Goal: Task Accomplishment & Management: Manage account settings

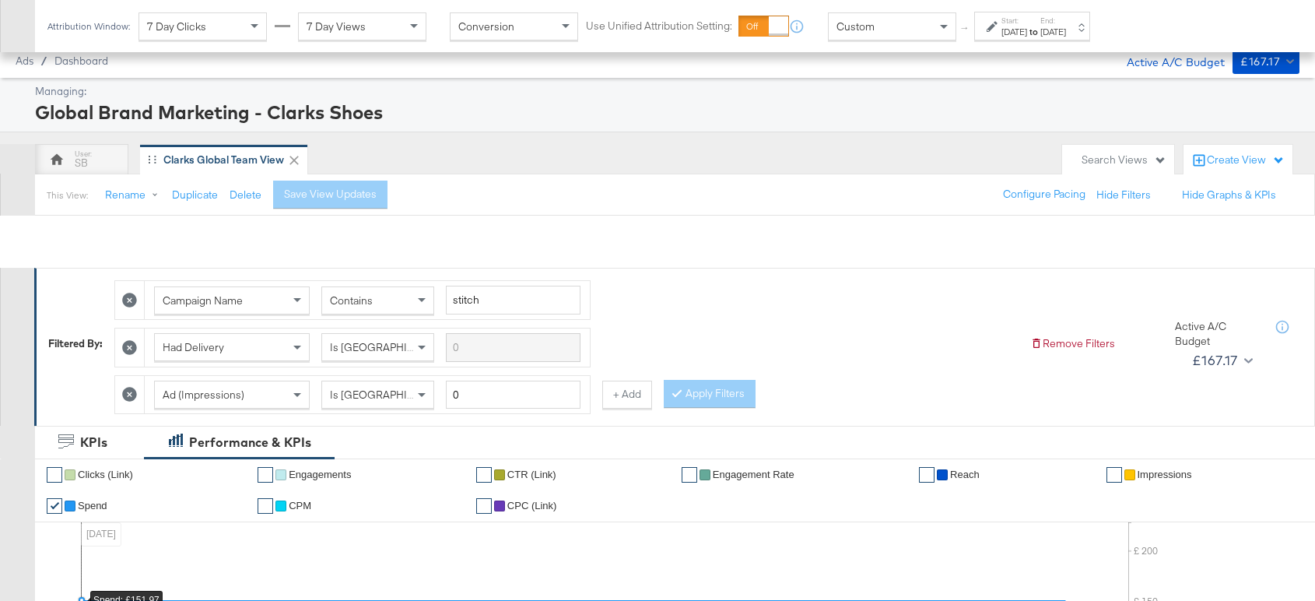
scroll to position [693, 0]
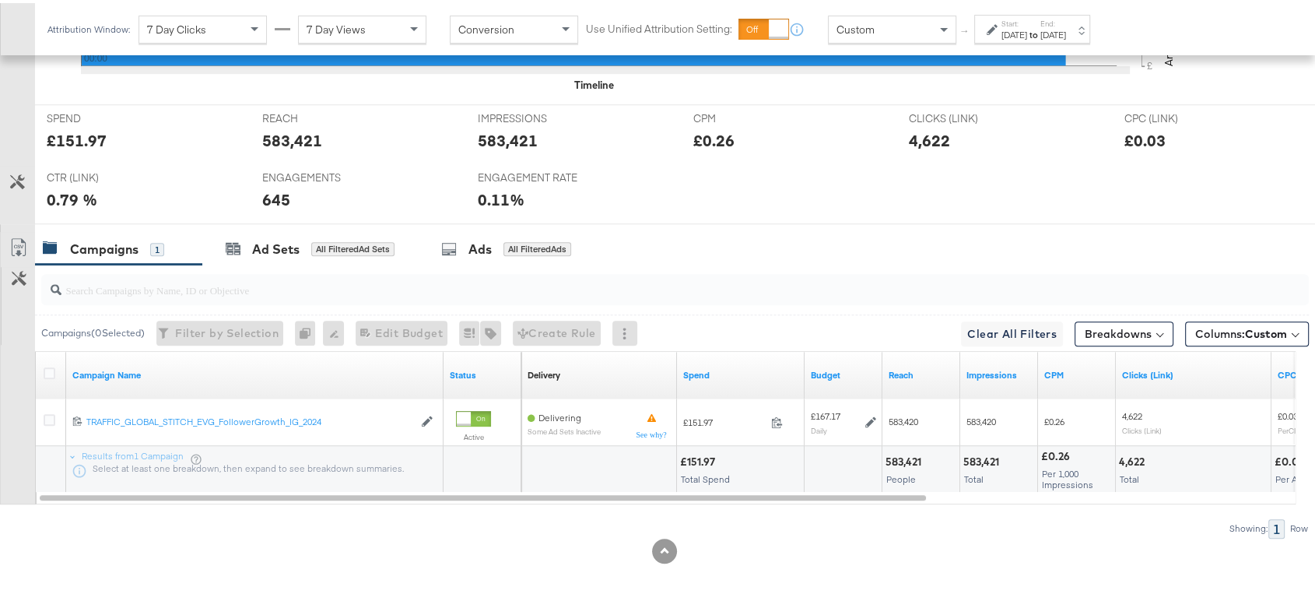
click at [1027, 27] on div "[DATE]" at bounding box center [1015, 32] width 26 height 12
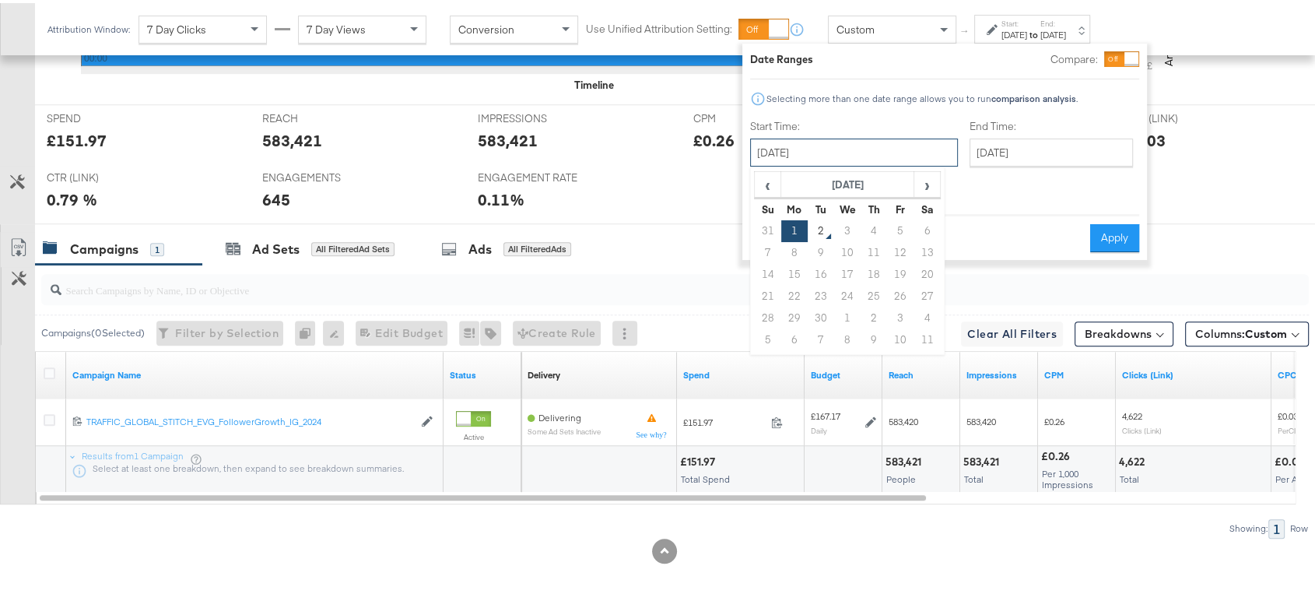
click at [841, 148] on input "[DATE]" at bounding box center [854, 149] width 208 height 28
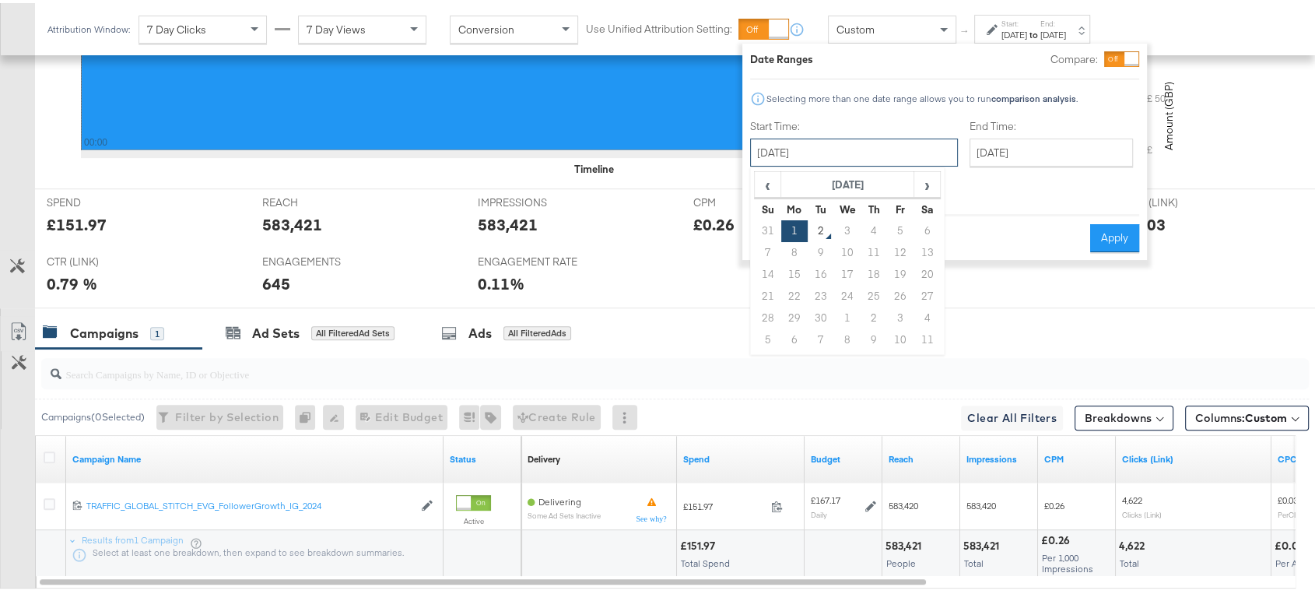
scroll to position [620, 0]
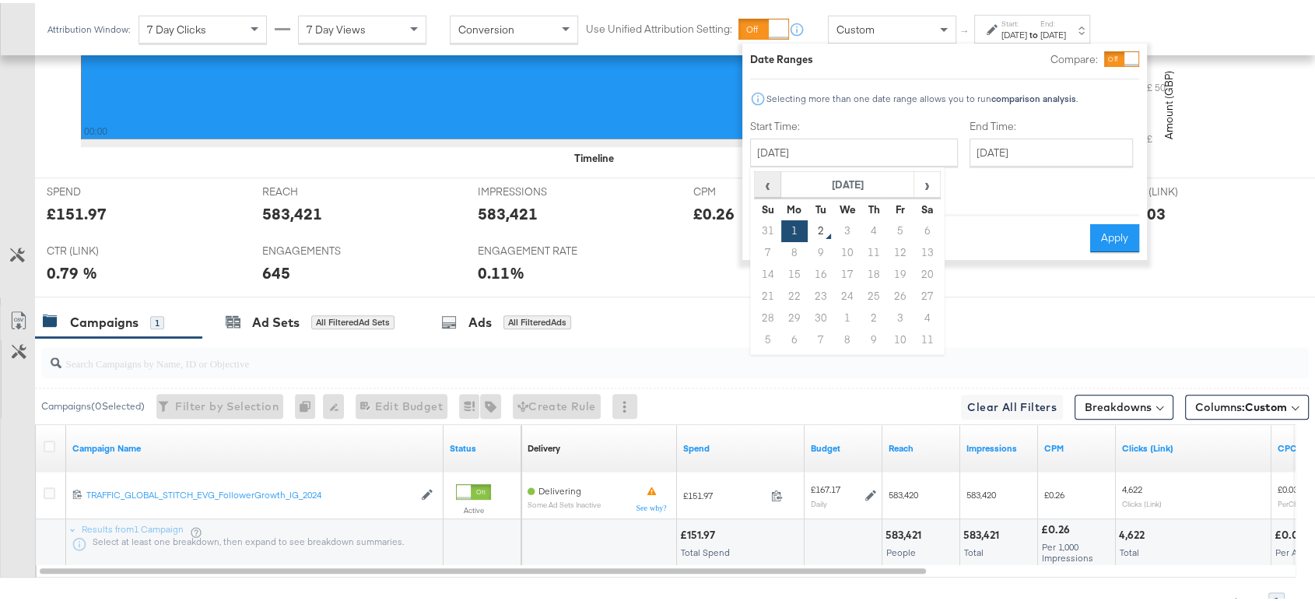
click at [766, 182] on span "‹" at bounding box center [768, 181] width 24 height 23
click at [890, 312] on td "29" at bounding box center [900, 315] width 26 height 22
type input "[DATE]"
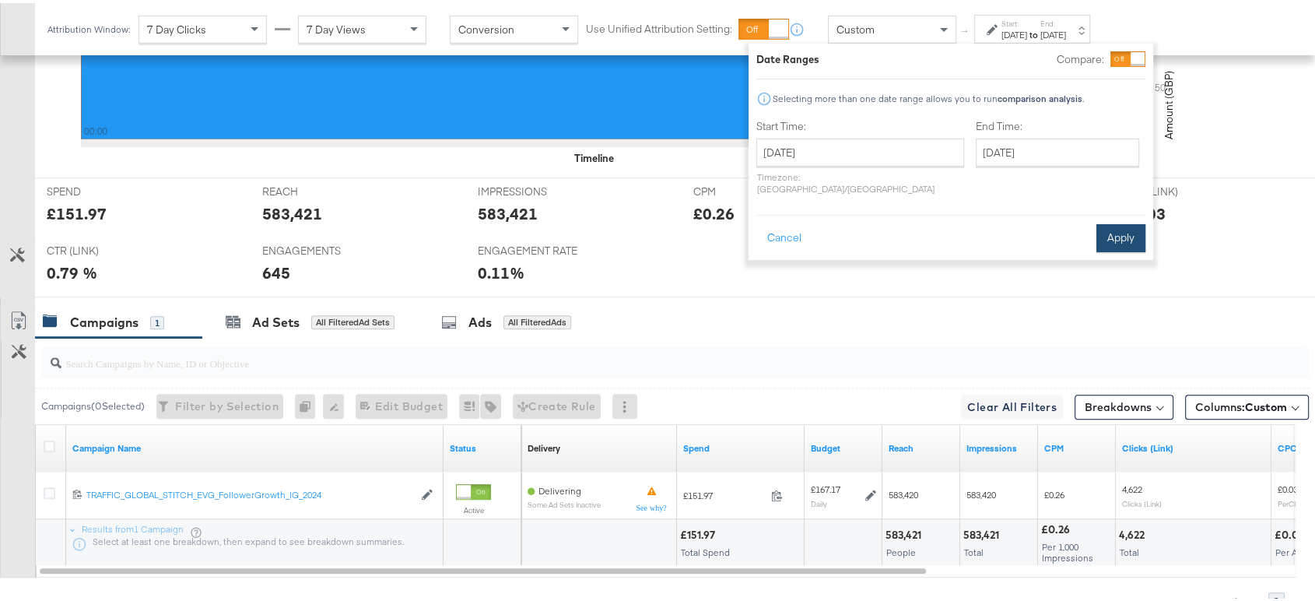
click at [1121, 221] on button "Apply" at bounding box center [1121, 235] width 49 height 28
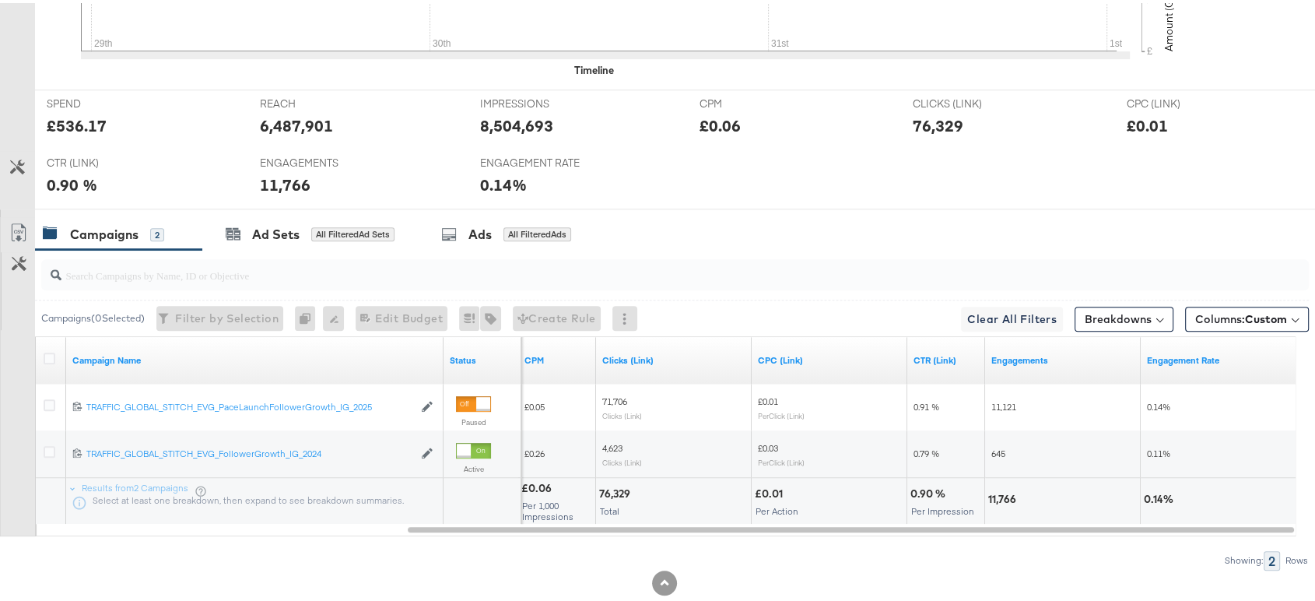
scroll to position [0, 0]
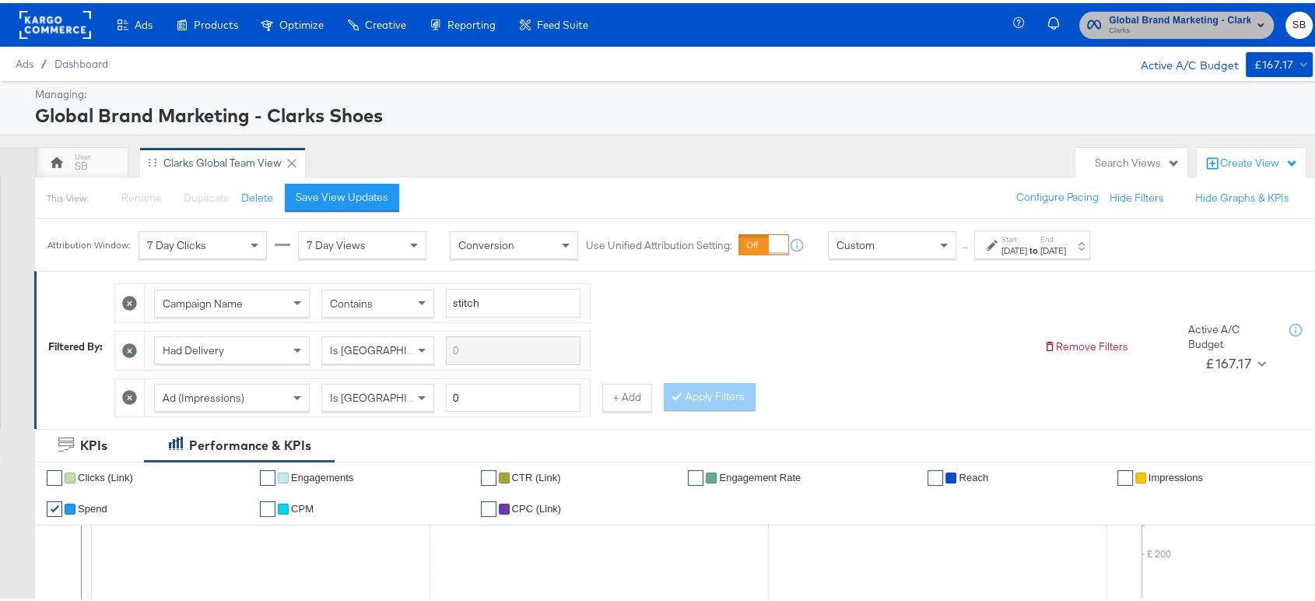
drag, startPoint x: 1088, startPoint y: 216, endPoint x: 1137, endPoint y: 20, distance: 202.2
click at [1137, 20] on span "Global Brand Marketing - Clarks Shoes" at bounding box center [1180, 17] width 142 height 16
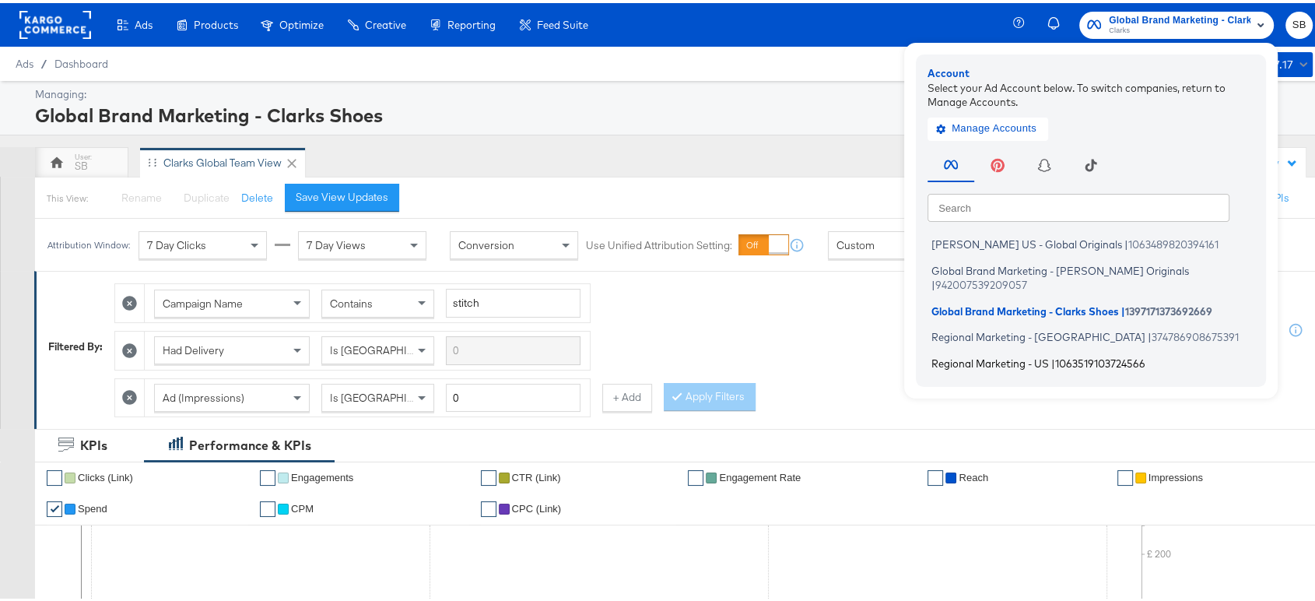
click at [994, 353] on span "Regional Marketing - US" at bounding box center [991, 359] width 118 height 12
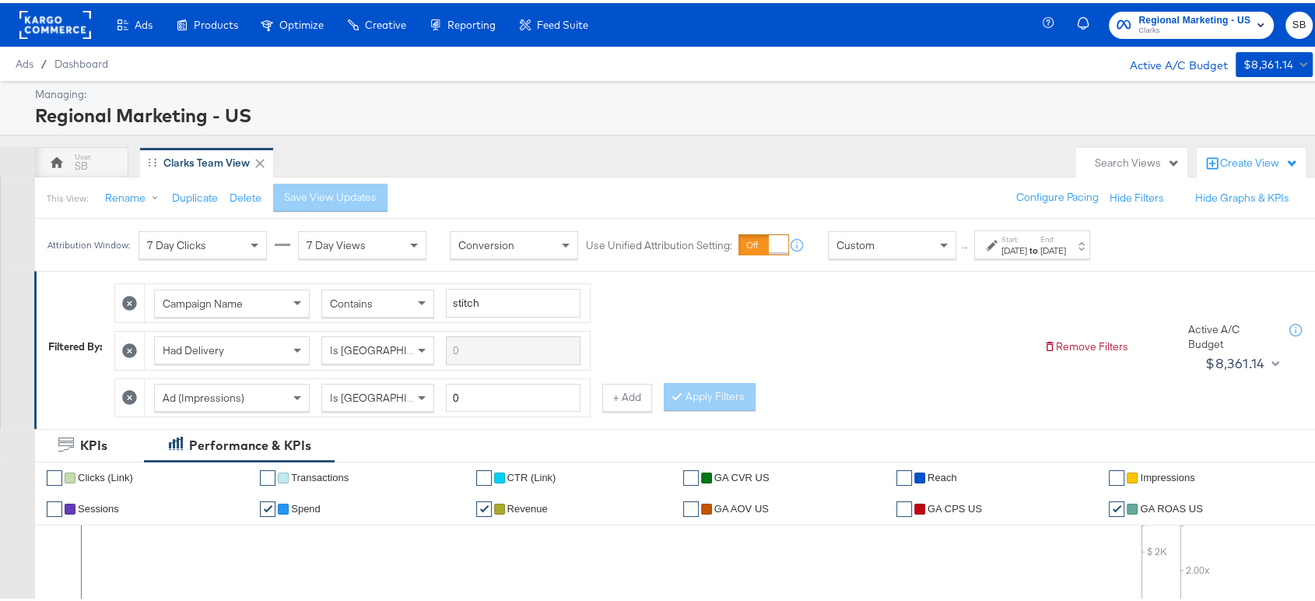
click at [1066, 245] on div "Aug 31st 2025" at bounding box center [1054, 247] width 26 height 12
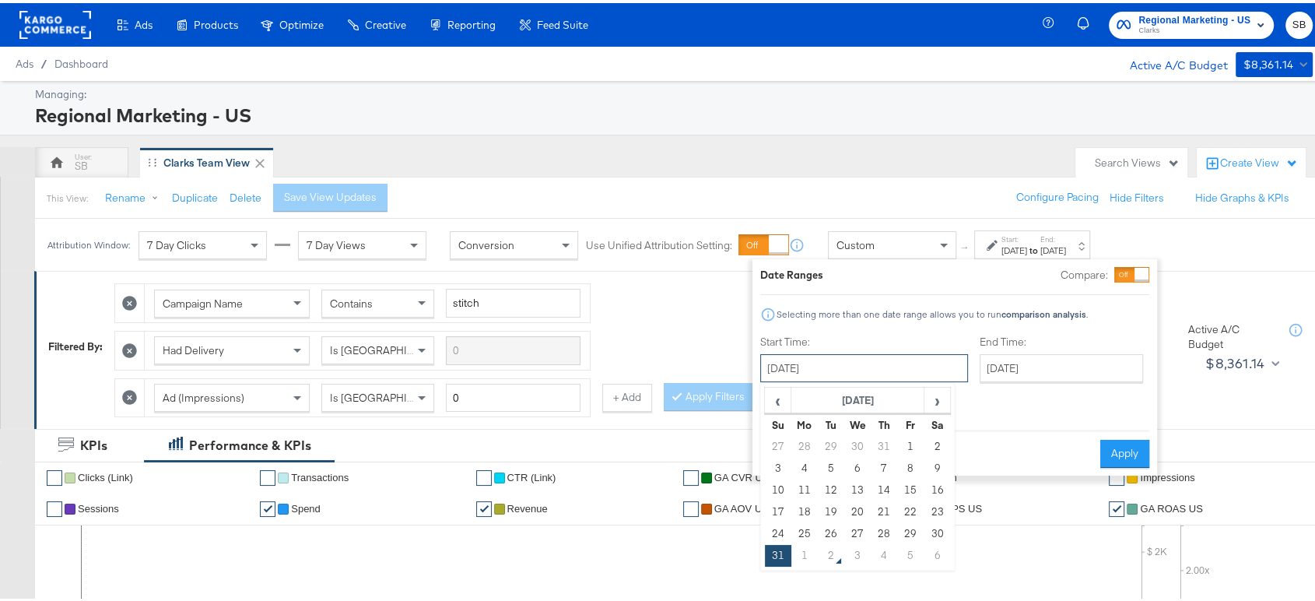
click at [845, 374] on input "August 31st 2025" at bounding box center [864, 365] width 208 height 28
click at [776, 535] on td "24" at bounding box center [778, 531] width 26 height 22
type input "August 24th 2025"
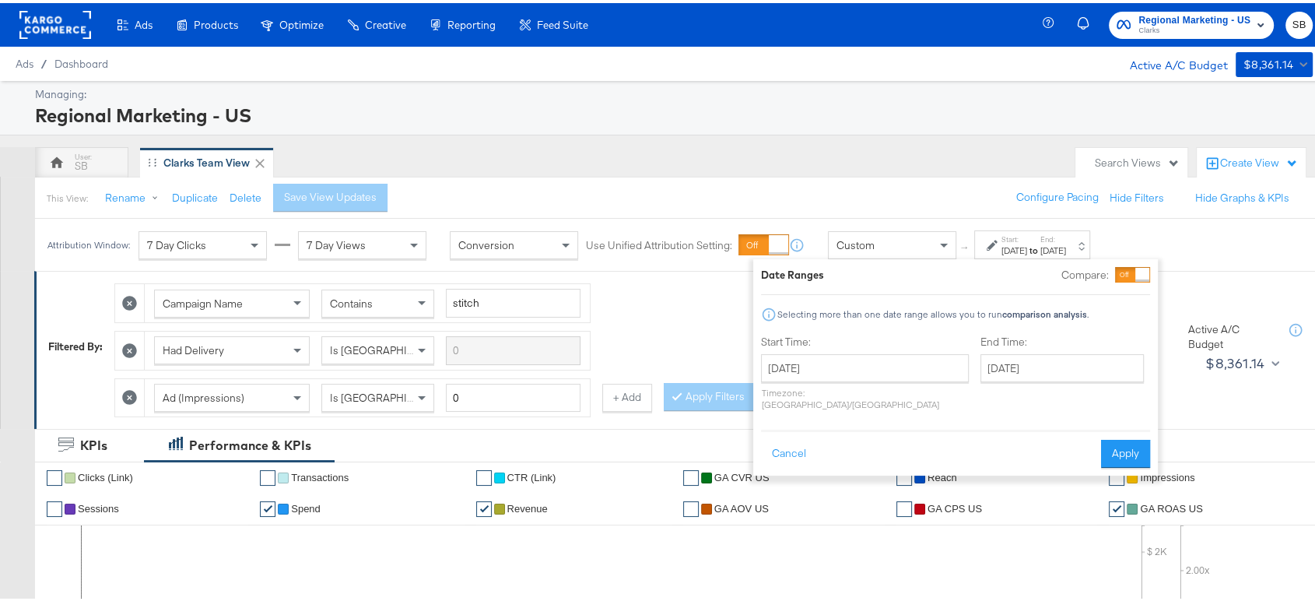
drag, startPoint x: 971, startPoint y: 379, endPoint x: 979, endPoint y: 363, distance: 18.1
click at [981, 363] on div "End Time: August 31st 2025 ‹ August 2025 › Su Mo Tu We Th Fr Sa 27 28 29 30 31 …" at bounding box center [1066, 373] width 170 height 83
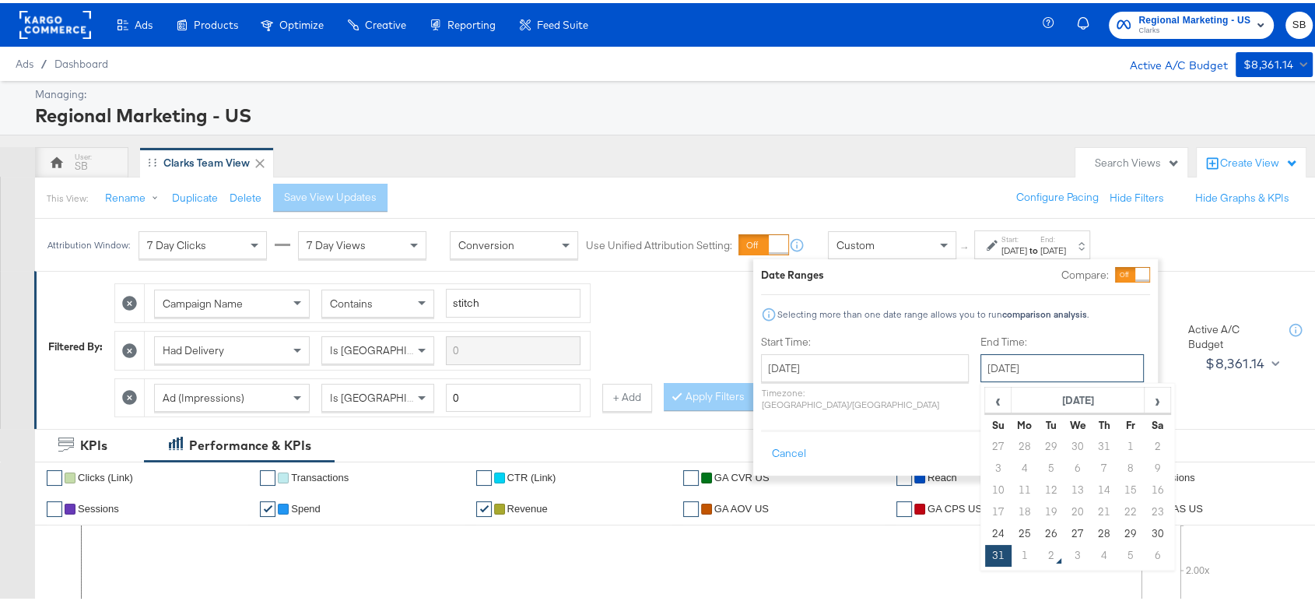
click at [981, 363] on input "August 31st 2025" at bounding box center [1062, 365] width 163 height 28
click at [1146, 397] on span "›" at bounding box center [1158, 396] width 24 height 23
click at [1012, 444] on td "1" at bounding box center [1025, 444] width 26 height 22
type input "[DATE]"
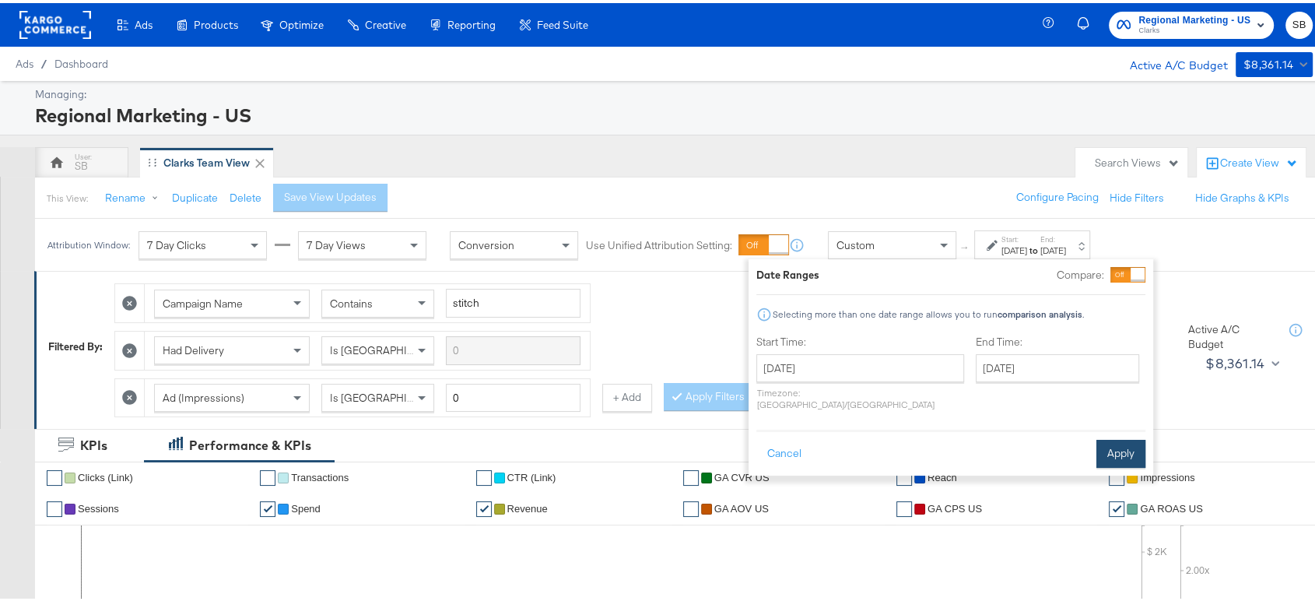
click at [1121, 441] on button "Apply" at bounding box center [1121, 451] width 49 height 28
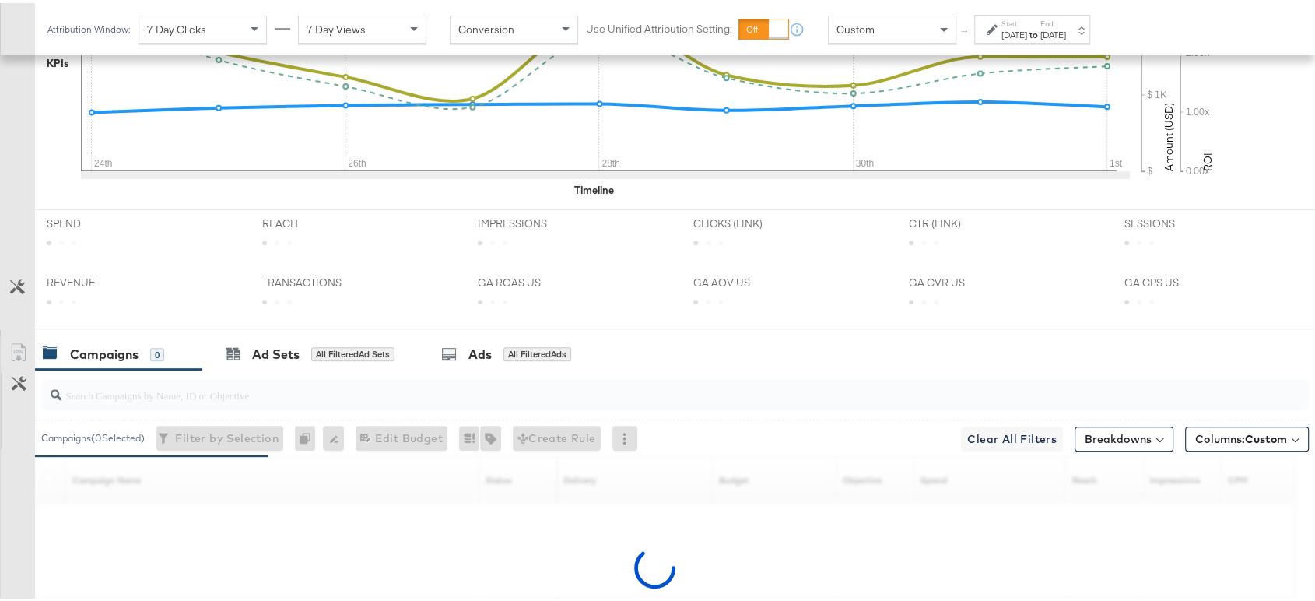
scroll to position [739, 0]
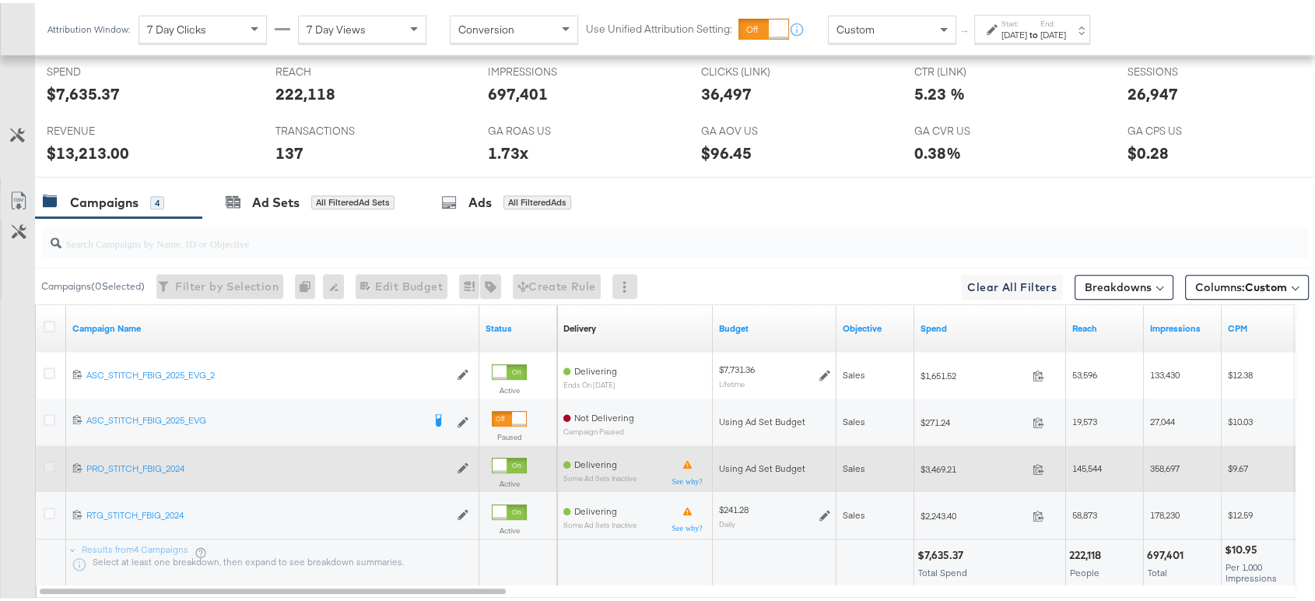
click at [44, 458] on icon at bounding box center [50, 464] width 12 height 12
click at [0, 0] on input "checkbox" at bounding box center [0, 0] width 0 height 0
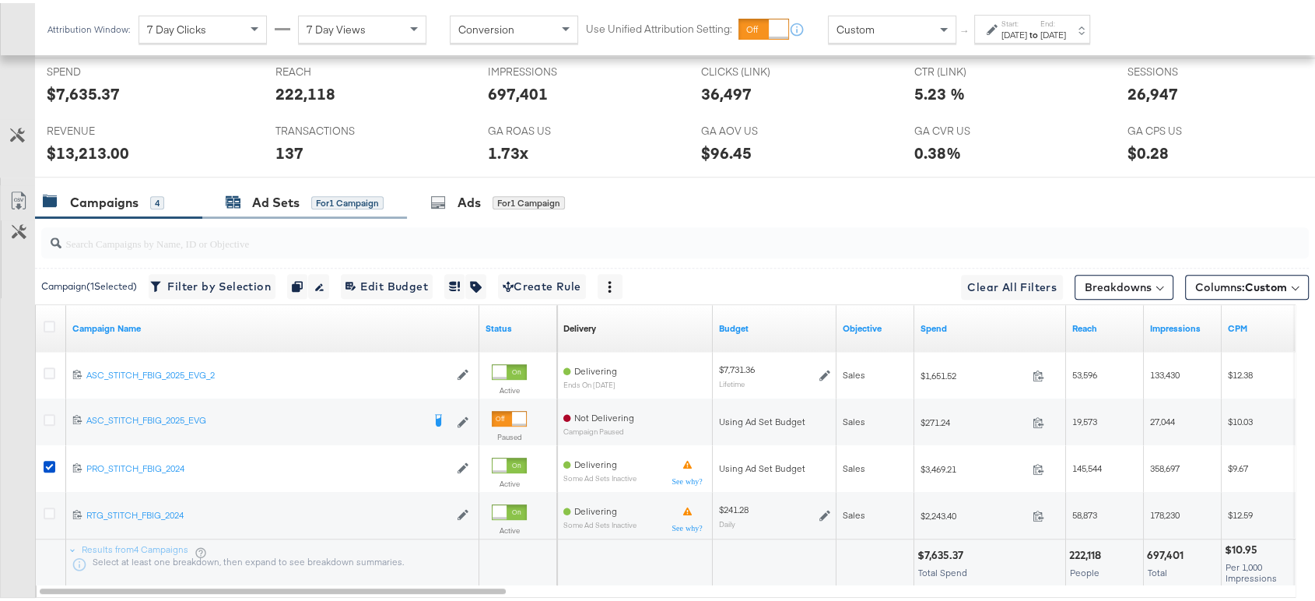
click at [271, 204] on div "Ad Sets" at bounding box center [275, 200] width 47 height 18
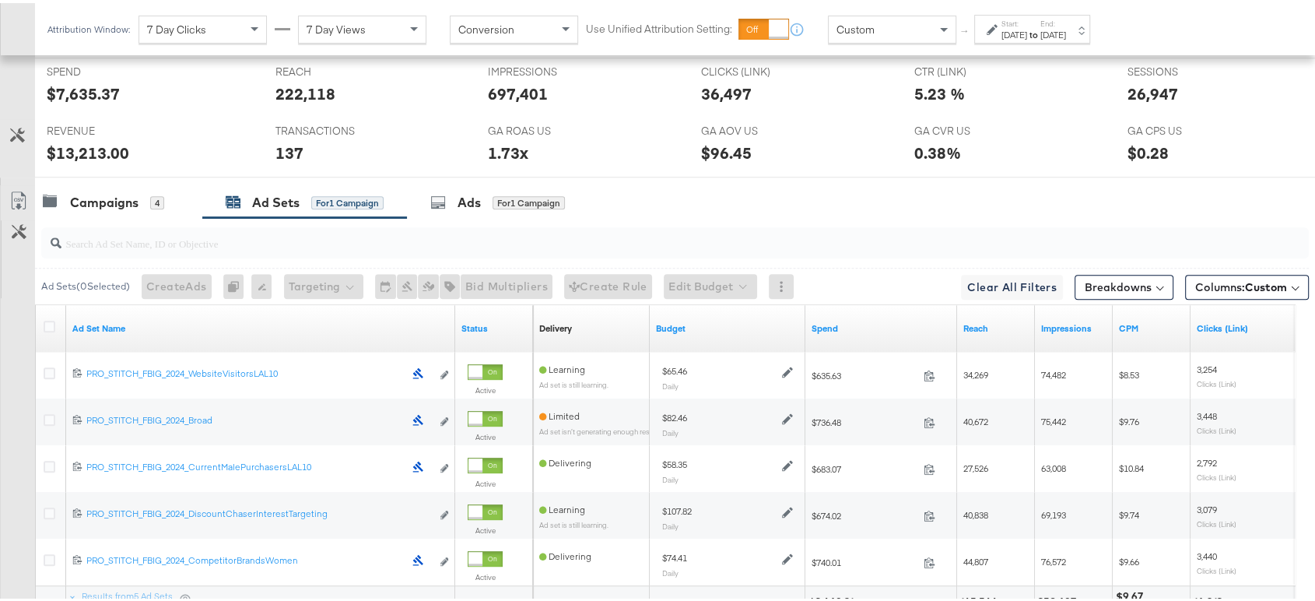
click at [50, 322] on icon at bounding box center [50, 324] width 12 height 12
click at [0, 0] on input "checkbox" at bounding box center [0, 0] width 0 height 0
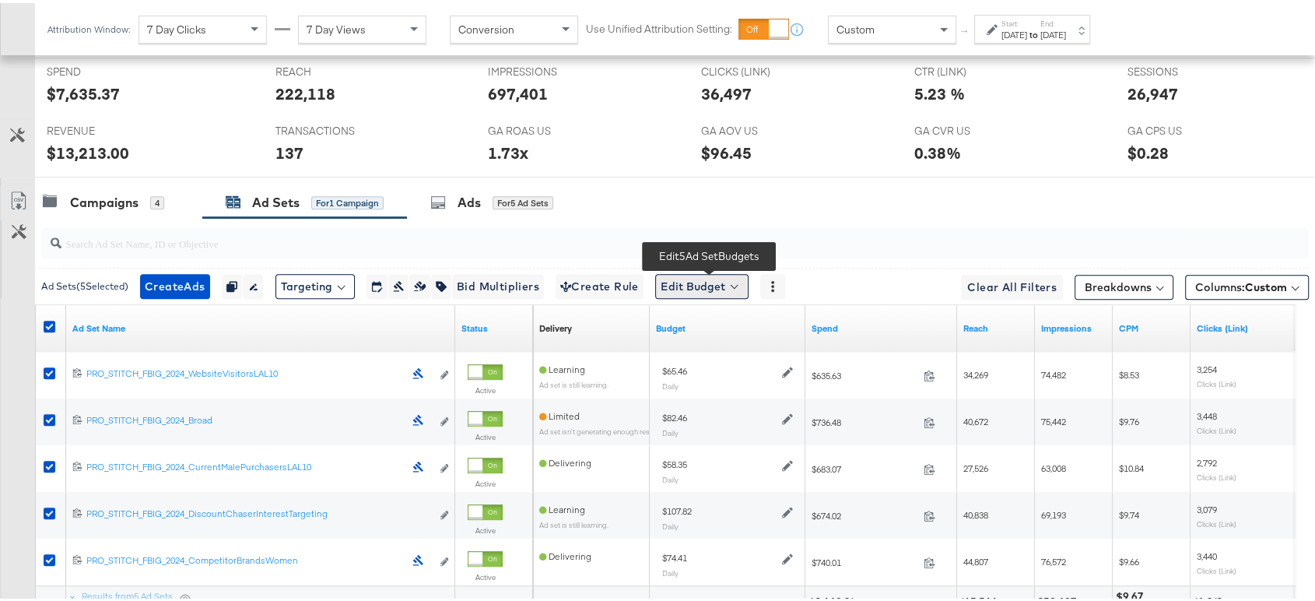
click at [735, 274] on button "Edit Budget" at bounding box center [701, 283] width 93 height 25
click at [712, 318] on span "Edit Ad Set Budget" at bounding box center [706, 324] width 89 height 20
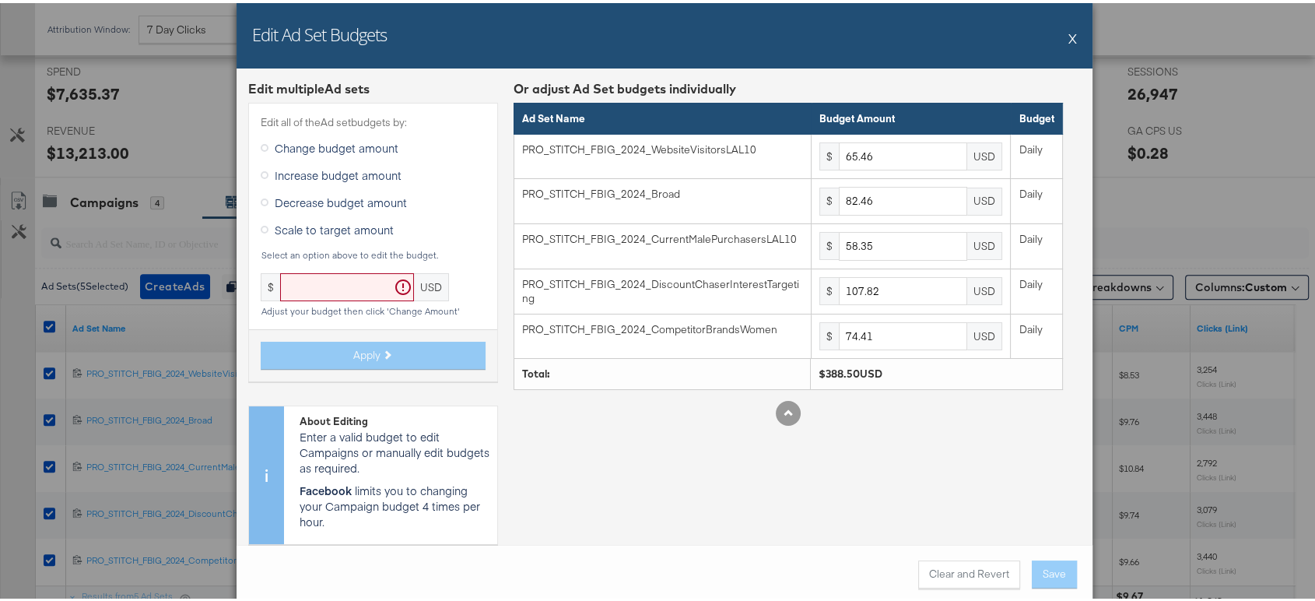
click at [1069, 33] on button "X" at bounding box center [1073, 34] width 9 height 31
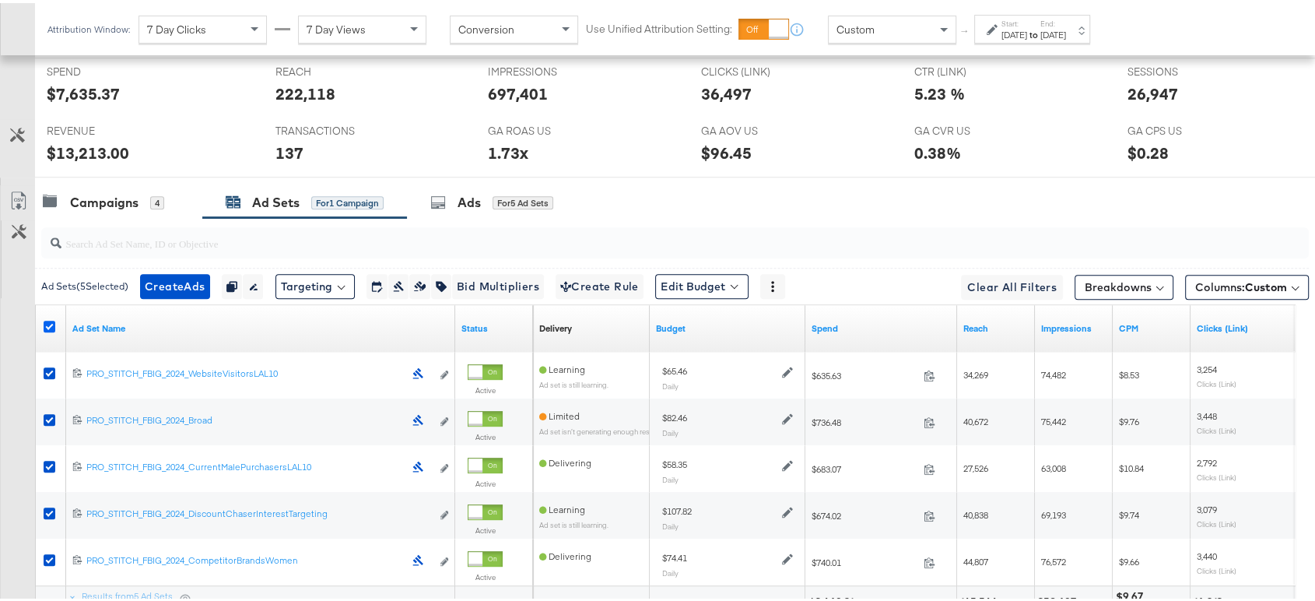
click at [47, 318] on icon at bounding box center [50, 324] width 12 height 12
click at [0, 0] on input "checkbox" at bounding box center [0, 0] width 0 height 0
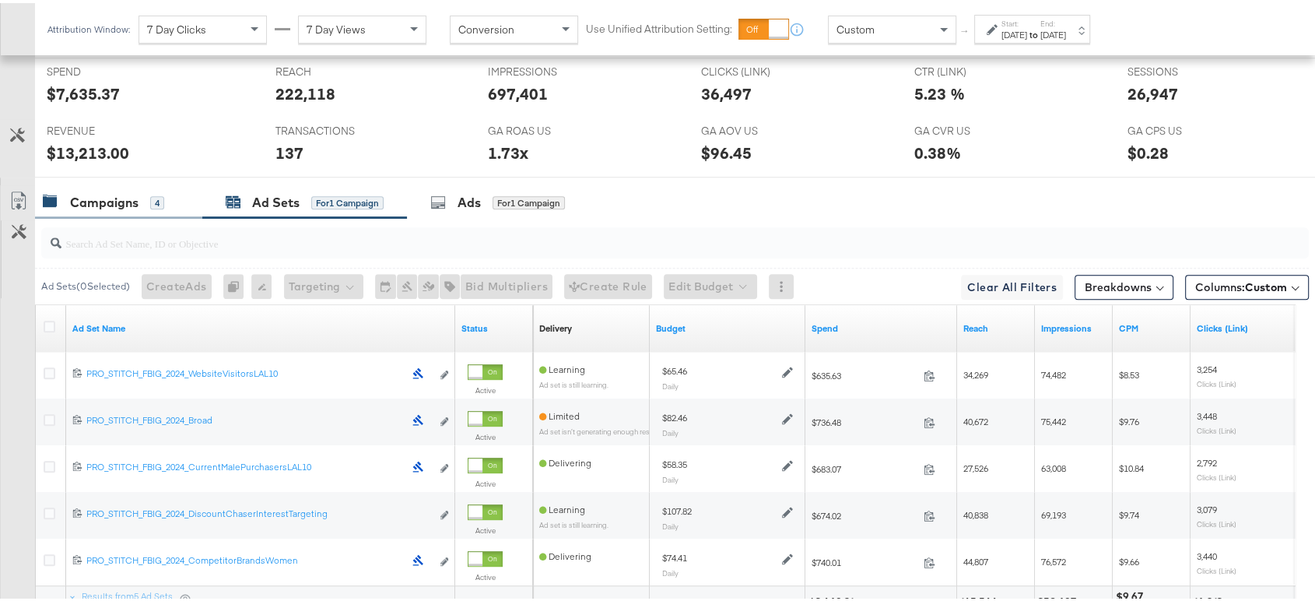
click at [118, 191] on div "Campaigns" at bounding box center [104, 200] width 68 height 18
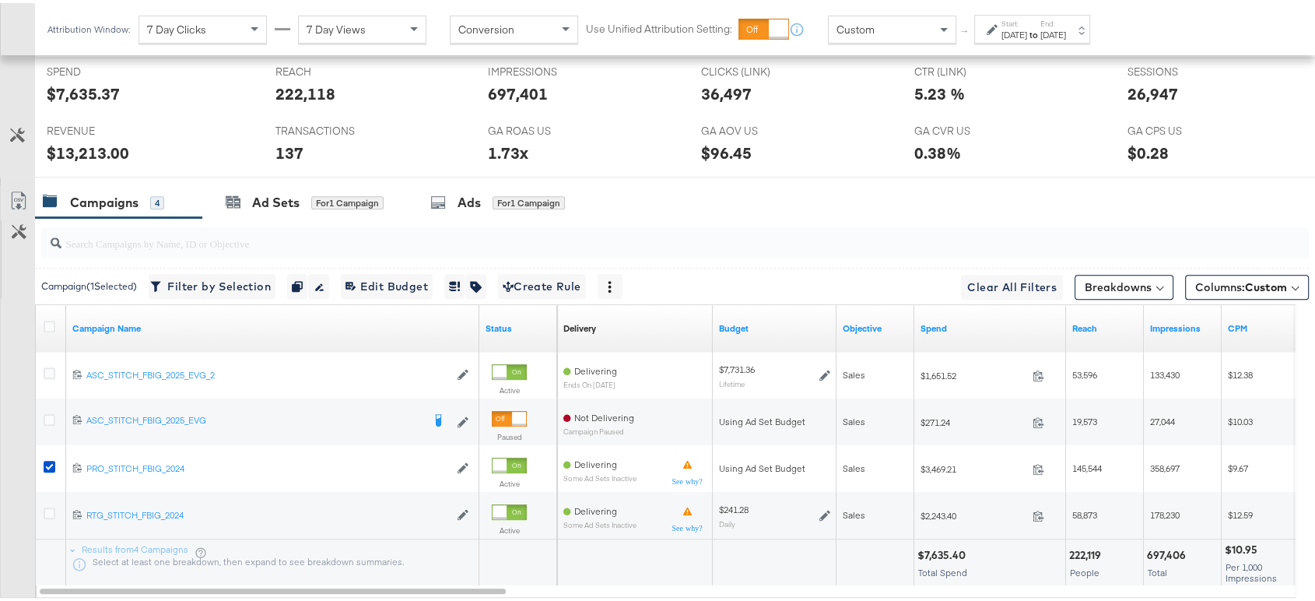
click at [1057, 12] on div "Start: Aug 24th 2025 to End: Sep 1st 2025" at bounding box center [1033, 26] width 116 height 29
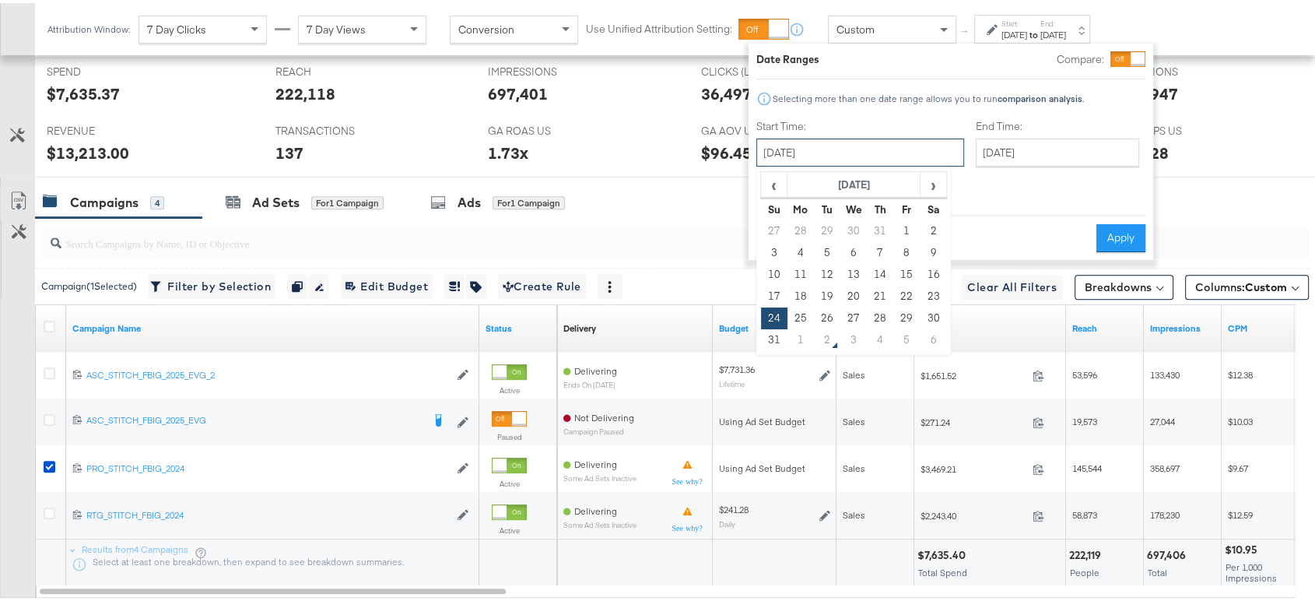
click at [859, 149] on input "August 24th 2025" at bounding box center [861, 149] width 208 height 28
click at [826, 311] on td "26" at bounding box center [827, 315] width 26 height 22
type input "August 26th 2025"
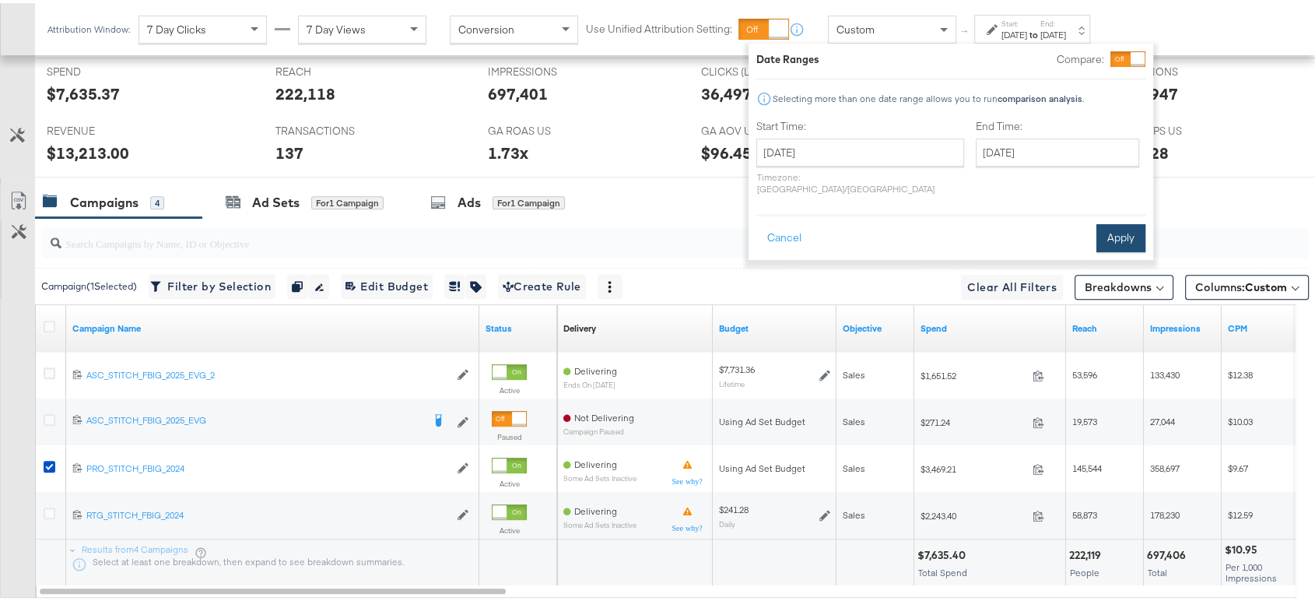
click at [1126, 221] on button "Apply" at bounding box center [1121, 235] width 49 height 28
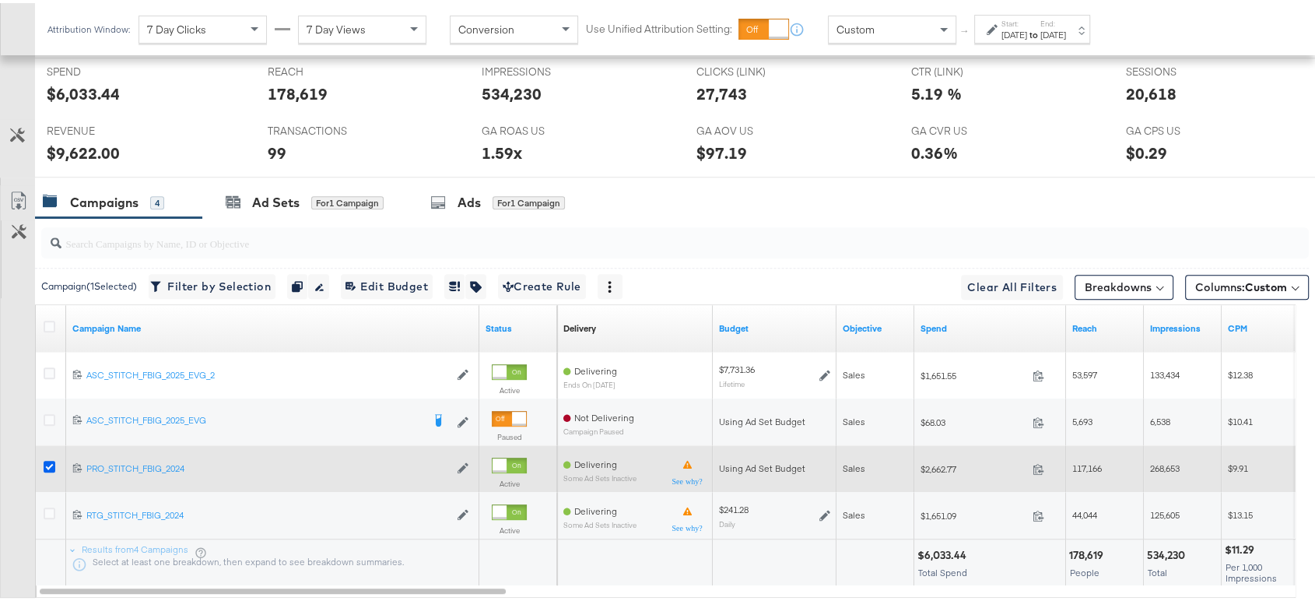
click at [46, 462] on icon at bounding box center [50, 464] width 12 height 12
click at [0, 0] on input "checkbox" at bounding box center [0, 0] width 0 height 0
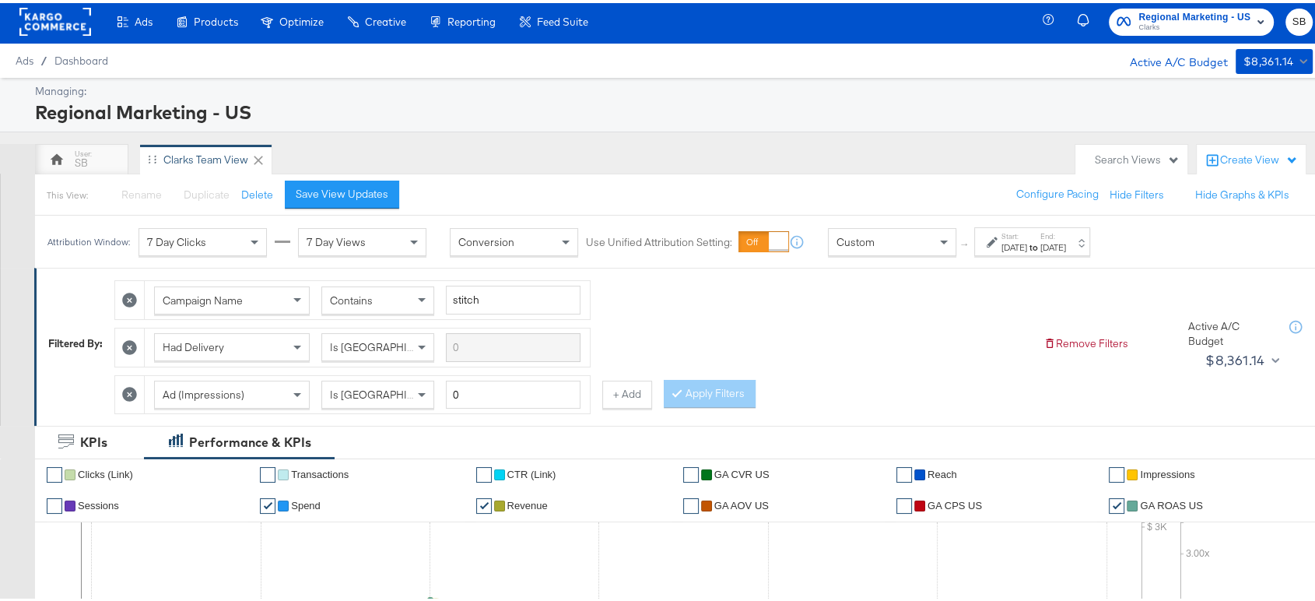
scroll to position [0, 0]
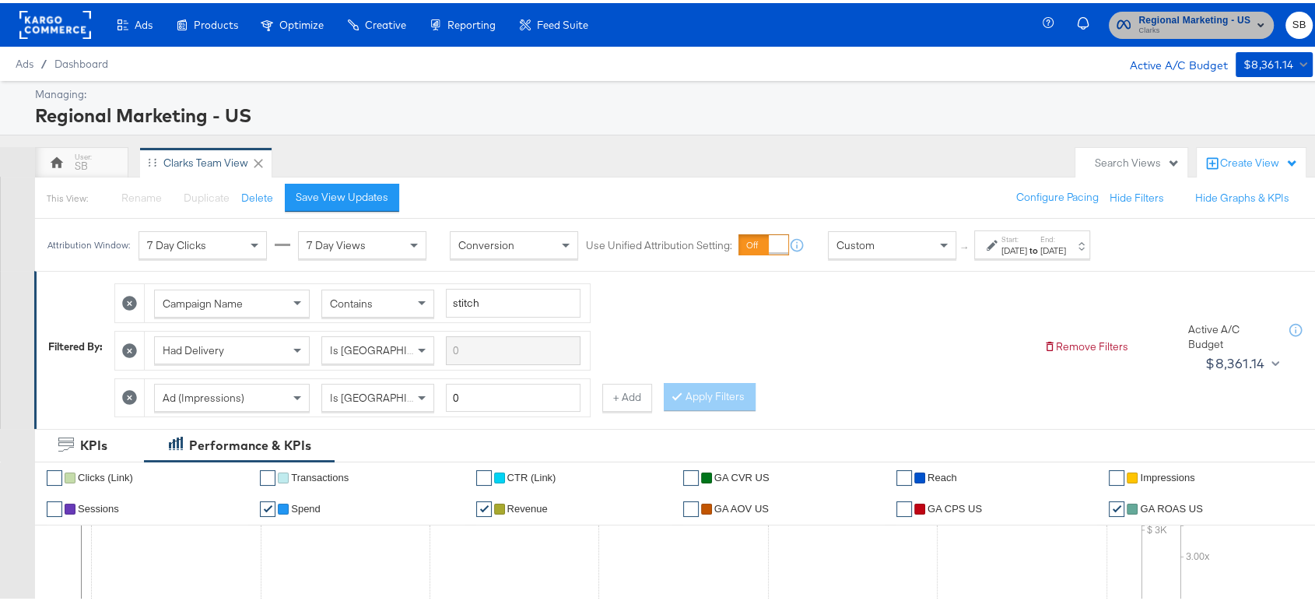
click at [1209, 16] on span "Regional Marketing - US" at bounding box center [1195, 17] width 112 height 16
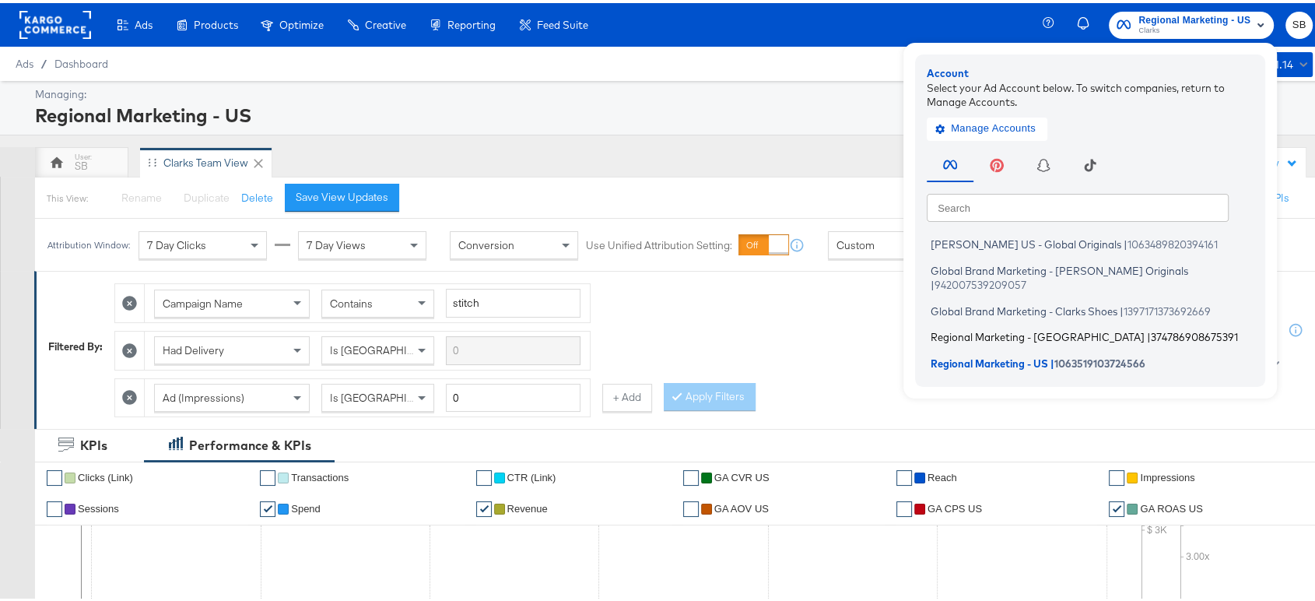
click at [994, 328] on span "Regional Marketing - CA" at bounding box center [1038, 334] width 214 height 12
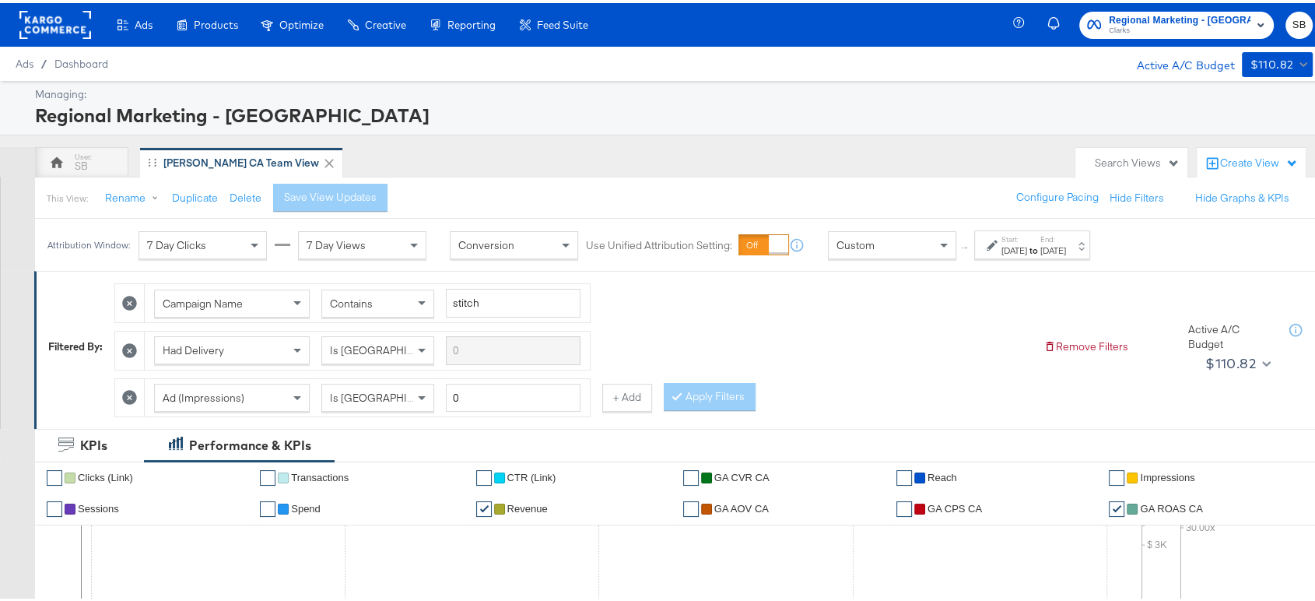
click at [1015, 248] on div "Aug 24th 2025" at bounding box center [1015, 247] width 26 height 12
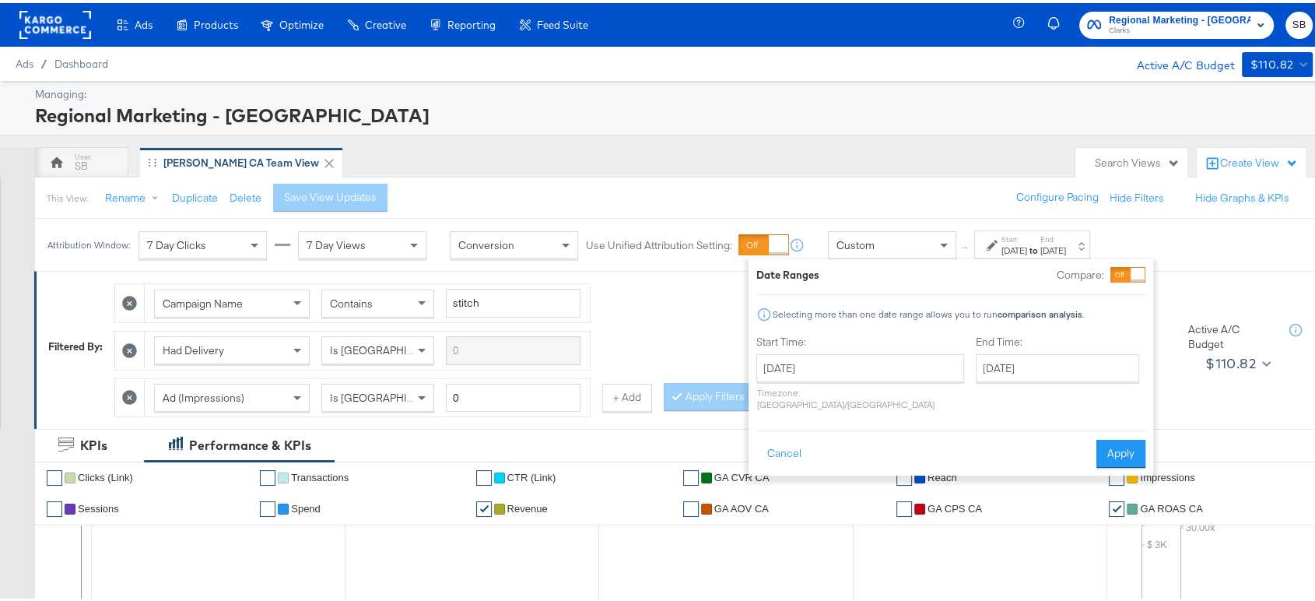
click at [811, 151] on div "SB Clarks CA Team View" at bounding box center [551, 159] width 1033 height 31
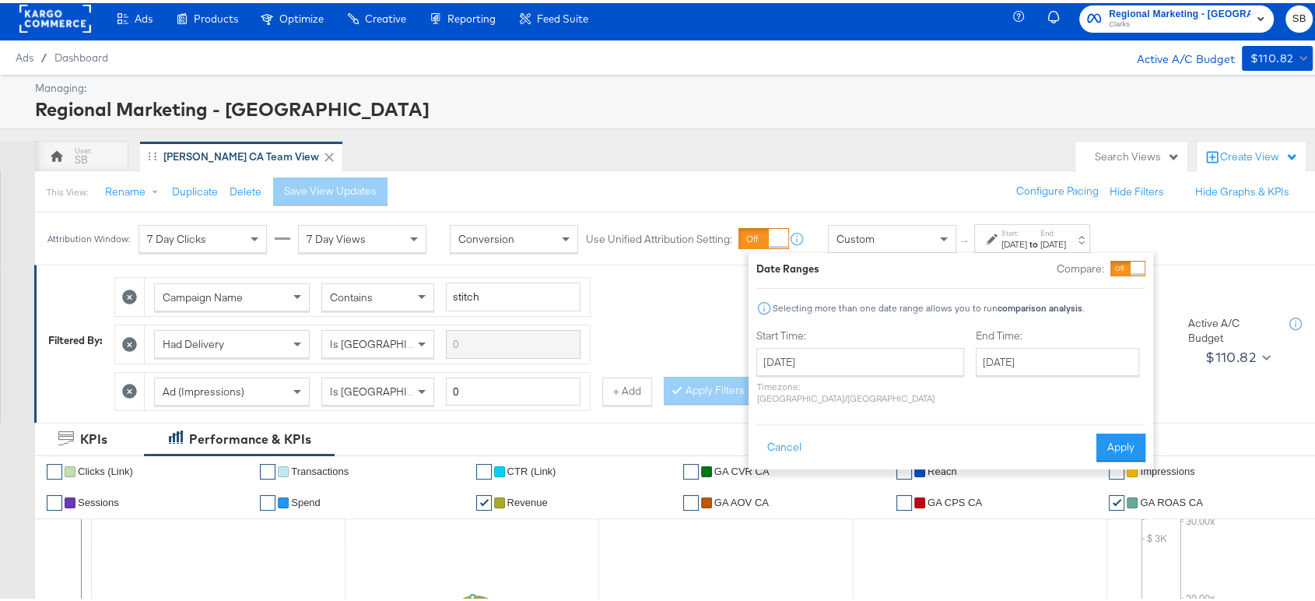
scroll to position [6, 0]
click at [781, 441] on button "Cancel" at bounding box center [785, 444] width 56 height 28
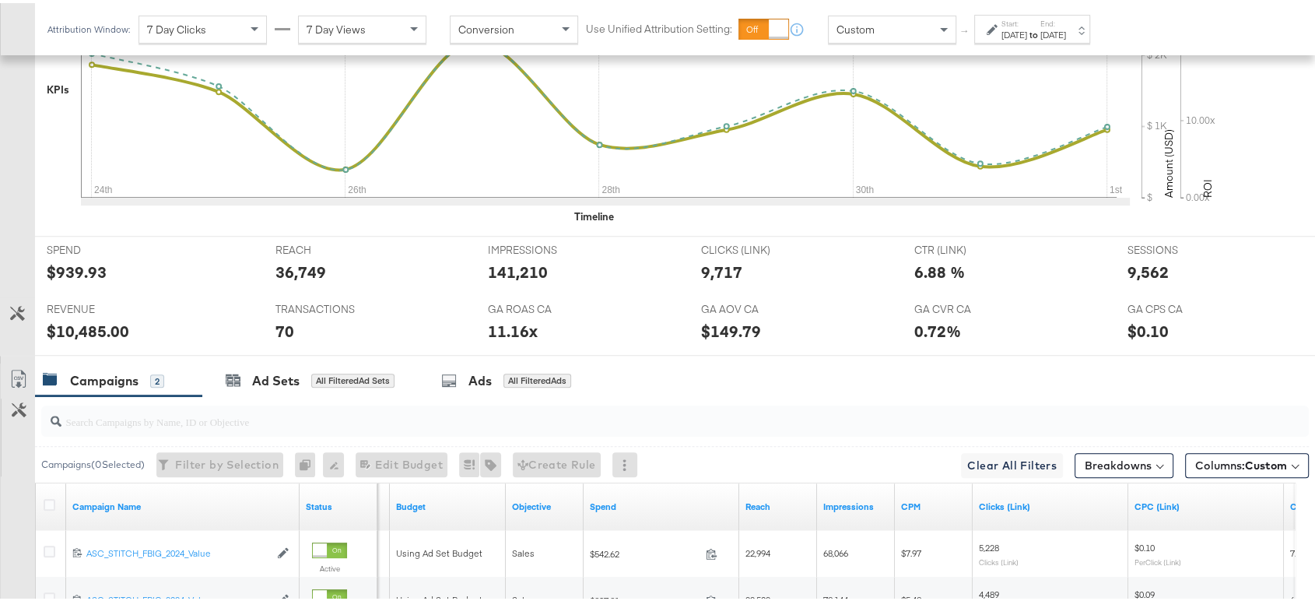
scroll to position [161, 0]
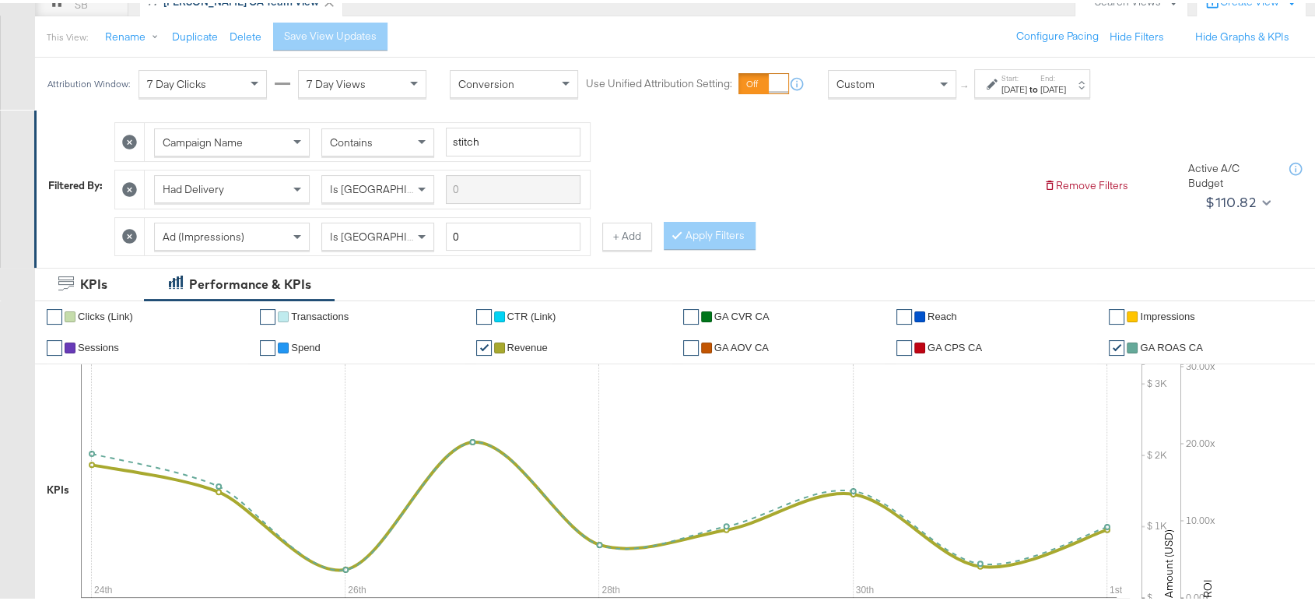
click at [1041, 86] on strong "to" at bounding box center [1033, 86] width 13 height 12
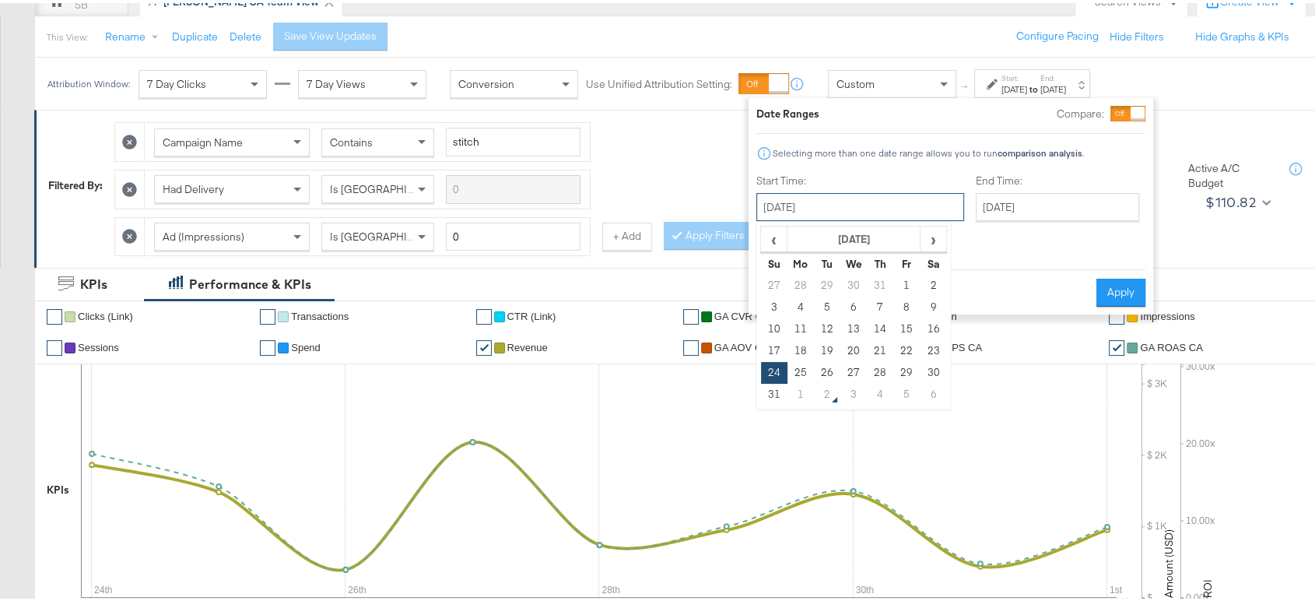
click at [842, 192] on input "August 24th 2025" at bounding box center [861, 204] width 208 height 28
click at [934, 236] on span "›" at bounding box center [934, 235] width 24 height 23
click at [793, 284] on td "1" at bounding box center [801, 283] width 26 height 22
type input "[DATE]"
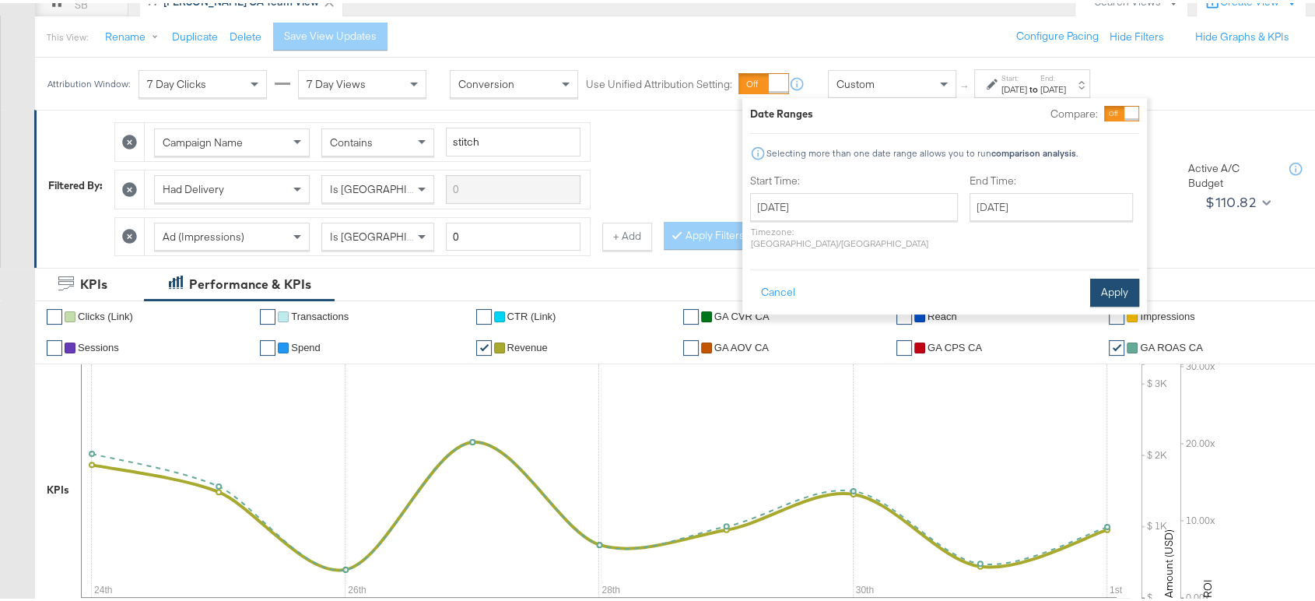
click at [1111, 279] on button "Apply" at bounding box center [1114, 290] width 49 height 28
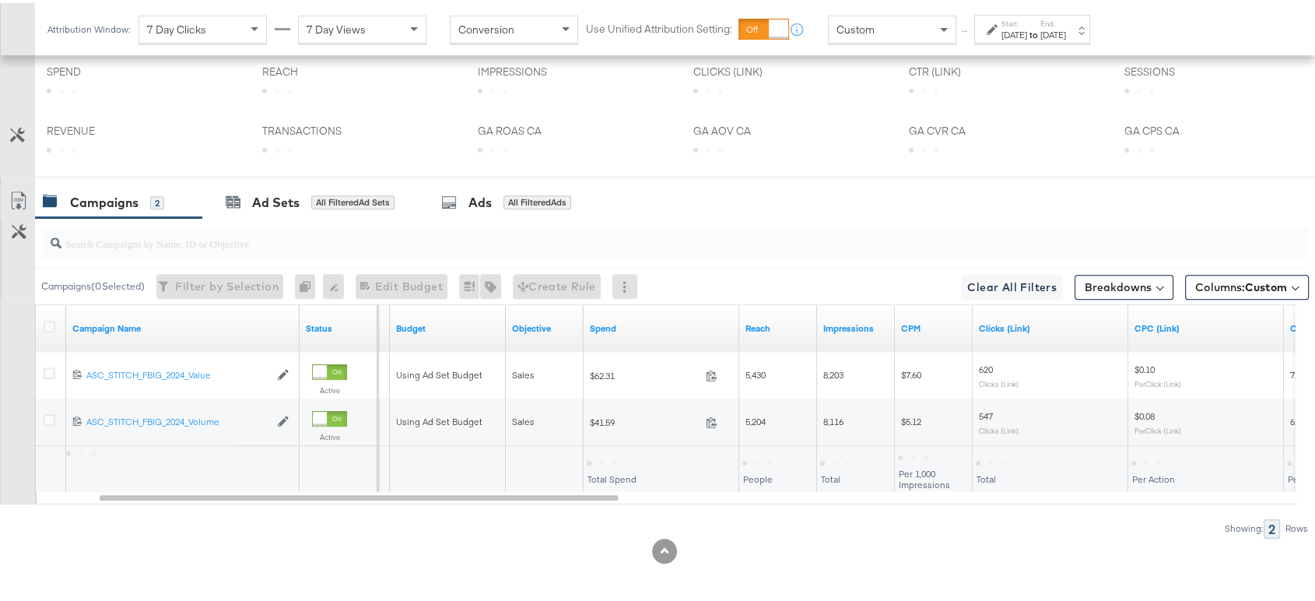
scroll to position [739, 0]
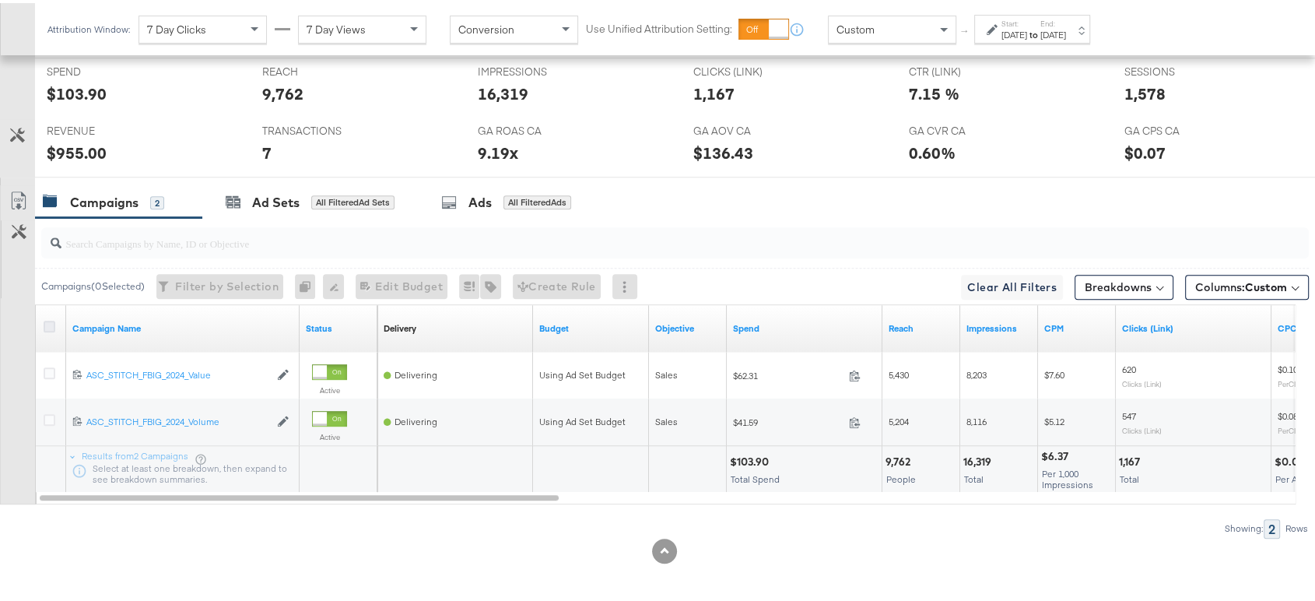
click at [51, 318] on icon at bounding box center [50, 324] width 12 height 12
click at [0, 0] on input "checkbox" at bounding box center [0, 0] width 0 height 0
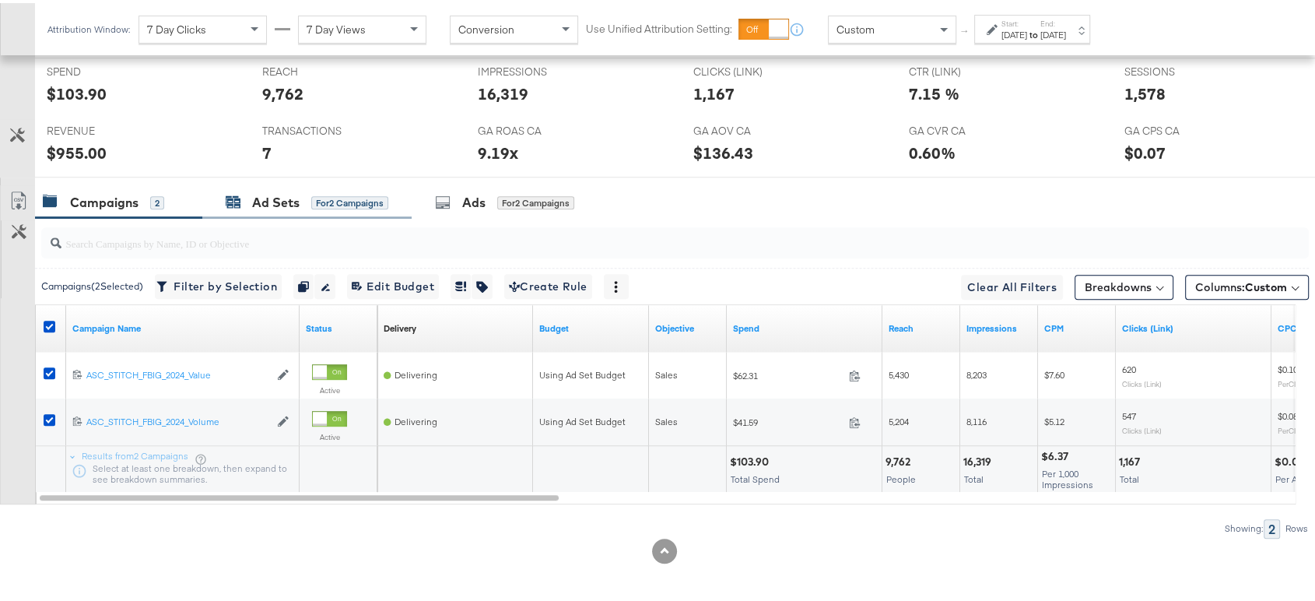
click at [258, 191] on div "Ad Sets" at bounding box center [275, 200] width 47 height 18
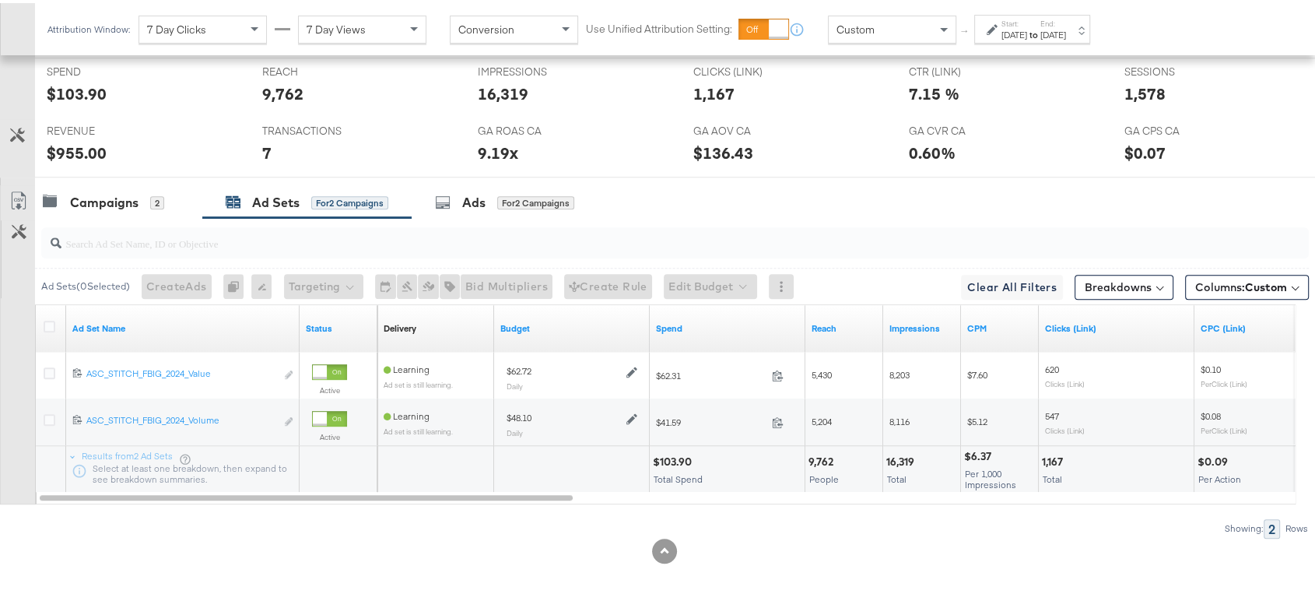
click at [1027, 27] on div "Sep 1st 2025" at bounding box center [1015, 32] width 26 height 12
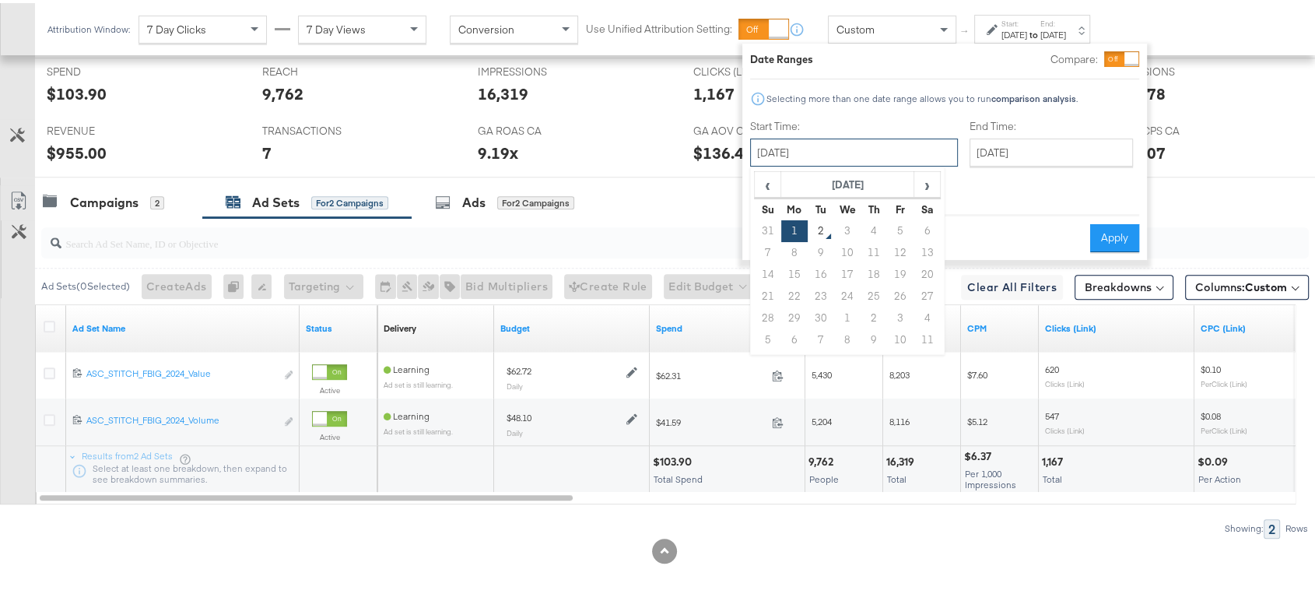
click at [841, 148] on input "September 1st 2025" at bounding box center [854, 149] width 208 height 28
click at [766, 182] on span "‹" at bounding box center [768, 181] width 24 height 23
click at [772, 335] on td "31" at bounding box center [768, 337] width 26 height 22
type input "August 31st 2025"
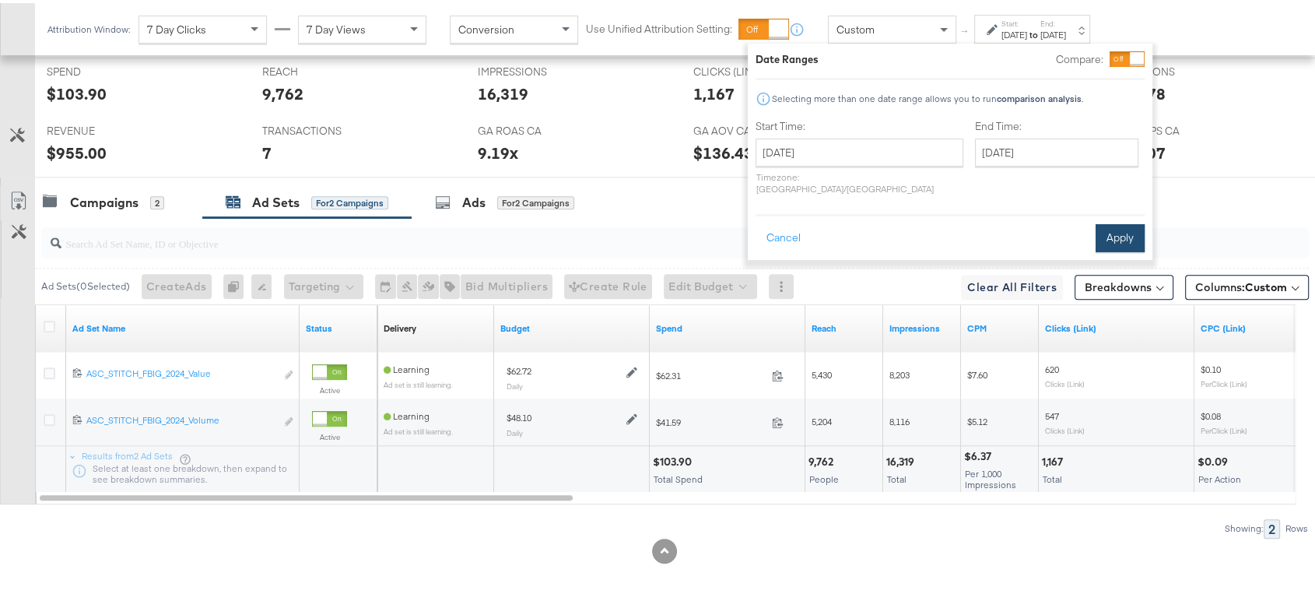
click at [1118, 221] on button "Apply" at bounding box center [1120, 235] width 49 height 28
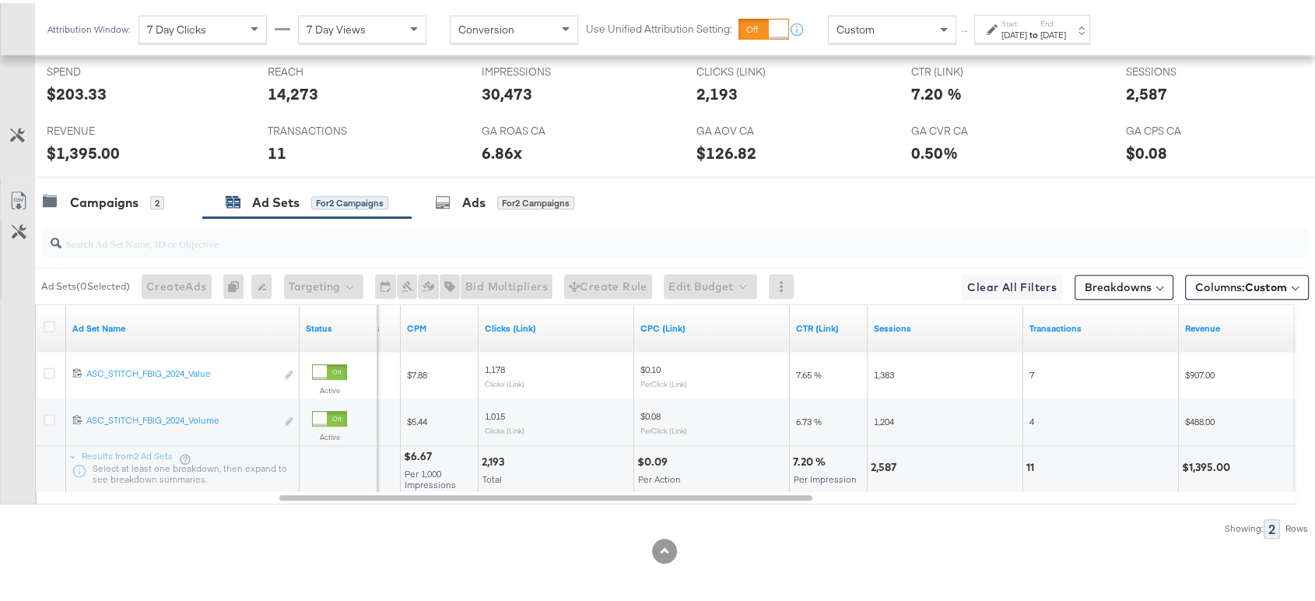
scroll to position [0, 0]
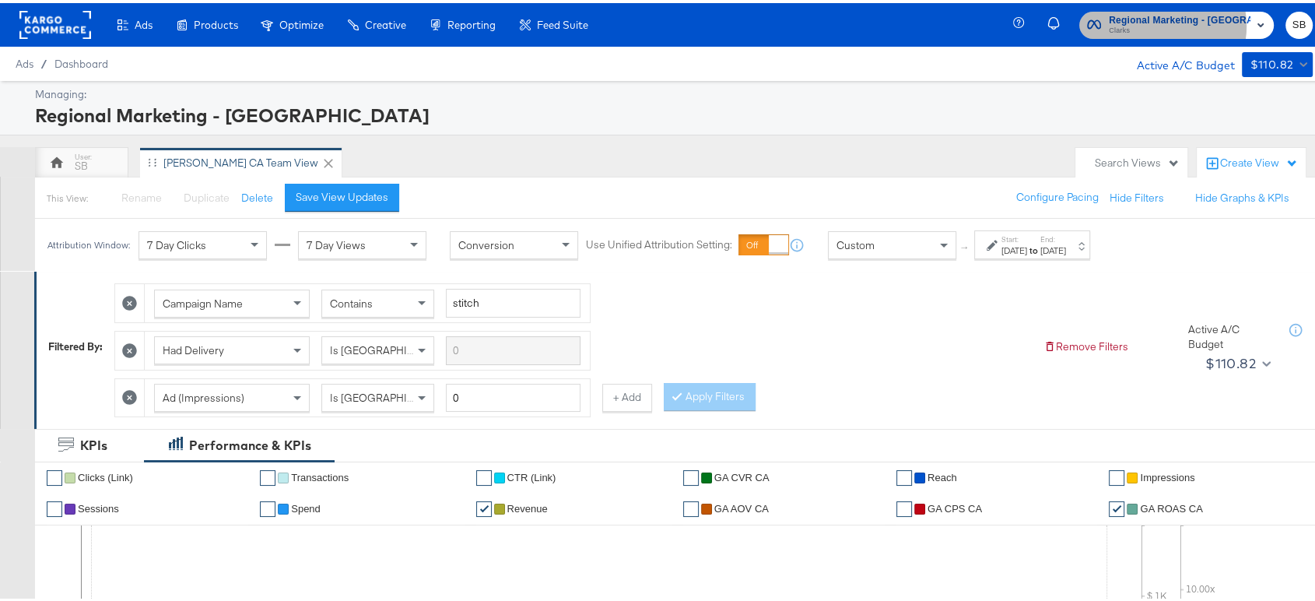
click at [1175, 23] on span "Clarks" at bounding box center [1180, 28] width 142 height 12
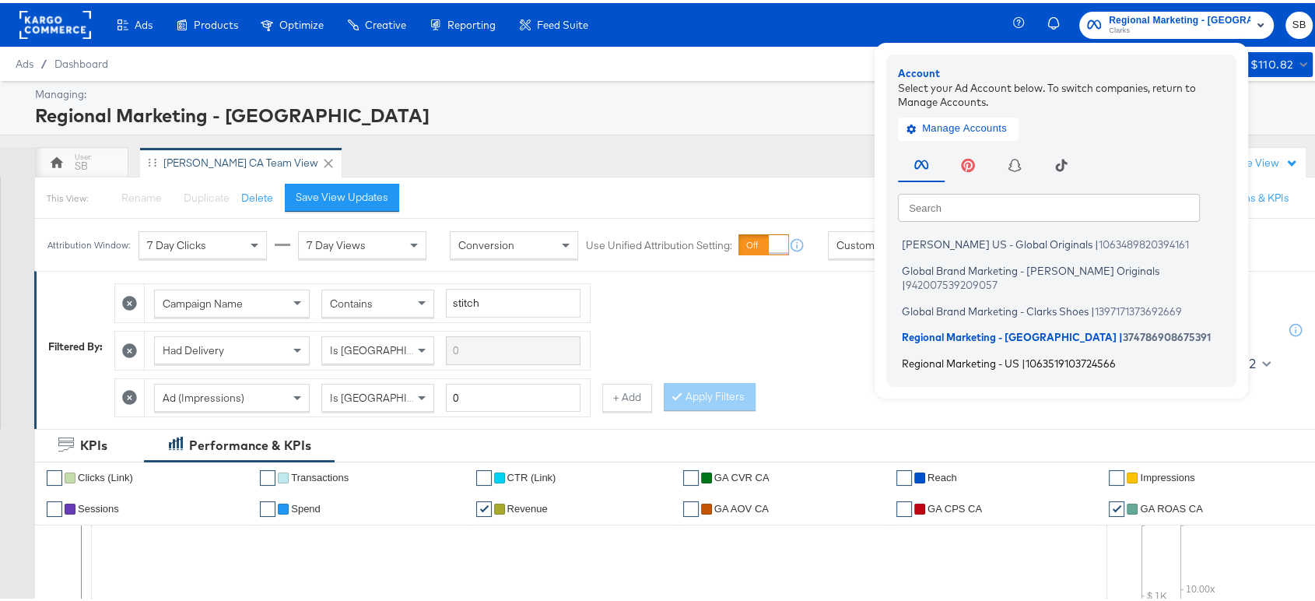
click at [999, 353] on span "Regional Marketing - US" at bounding box center [961, 359] width 118 height 12
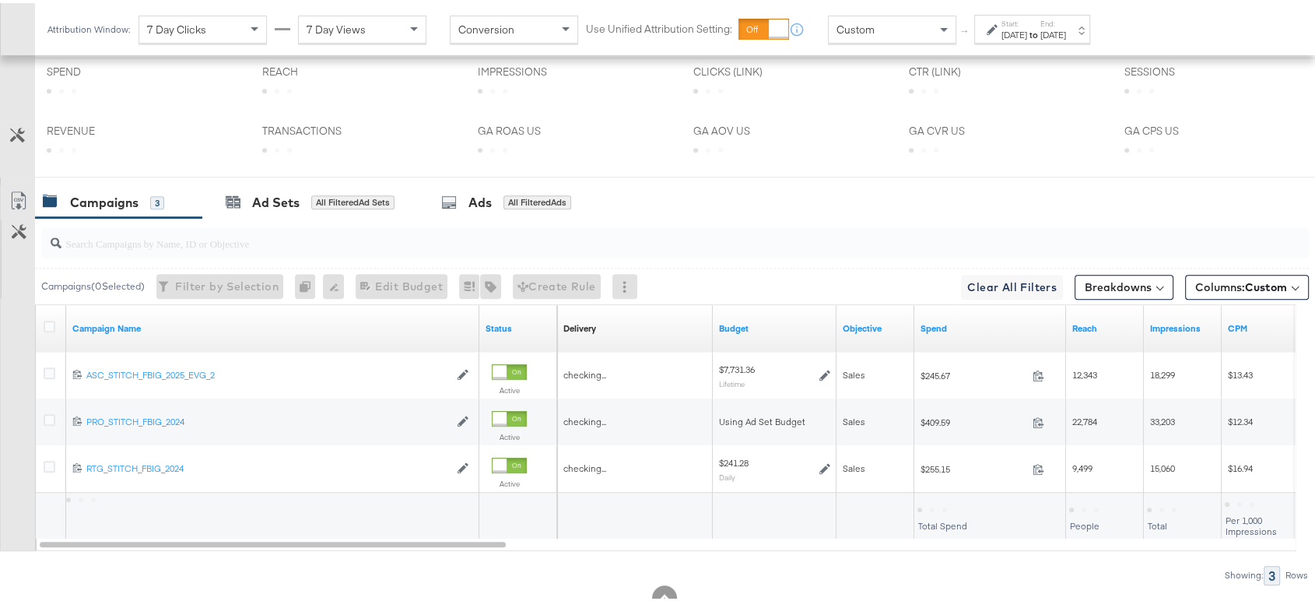
scroll to position [786, 0]
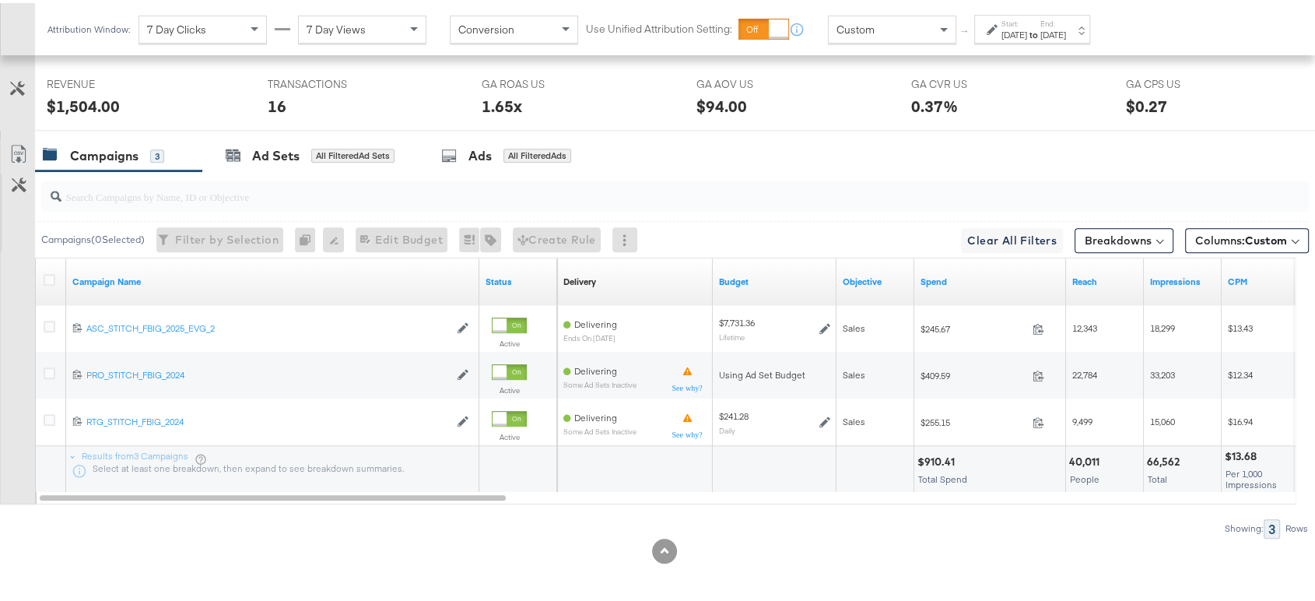
click at [1027, 33] on div "Aug 31st 2025" at bounding box center [1015, 32] width 26 height 12
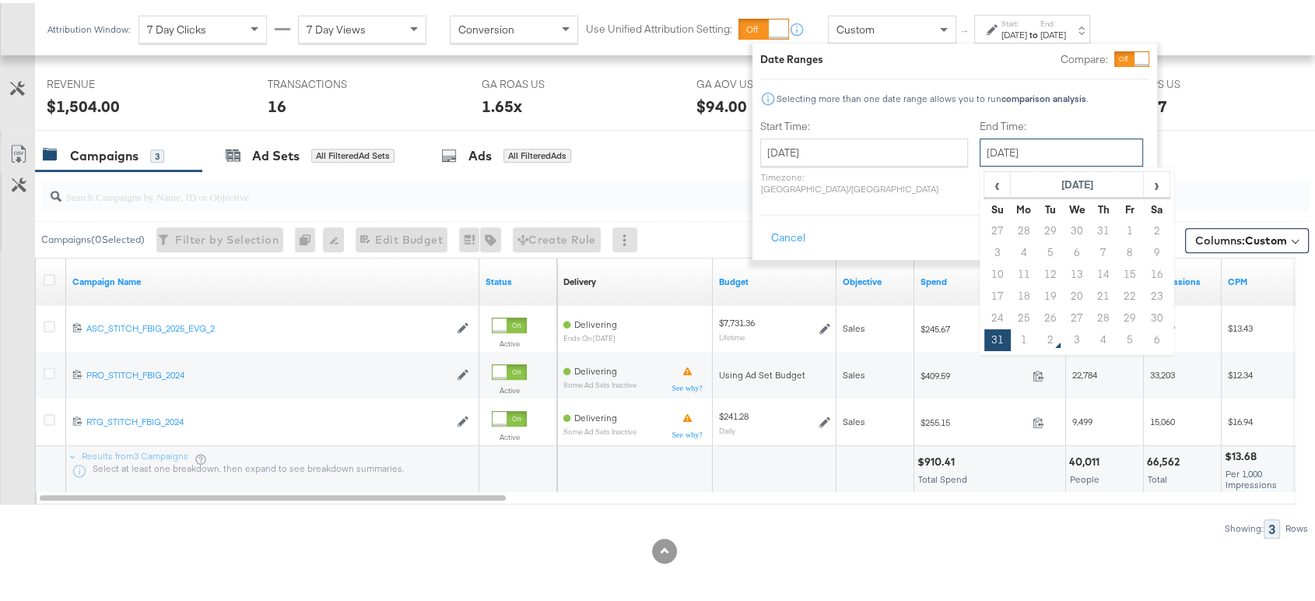
click at [980, 142] on input "August 31st 2025" at bounding box center [1061, 149] width 163 height 28
click at [1011, 337] on td "1" at bounding box center [1024, 337] width 26 height 22
type input "[DATE]"
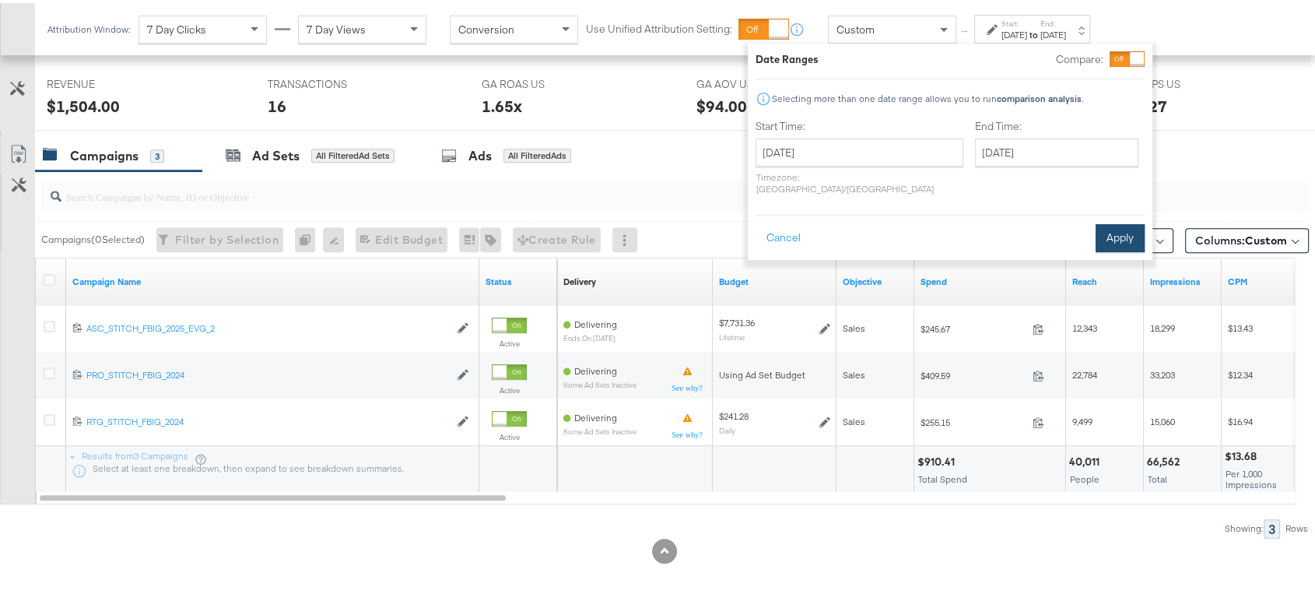
click at [1110, 221] on button "Apply" at bounding box center [1120, 235] width 49 height 28
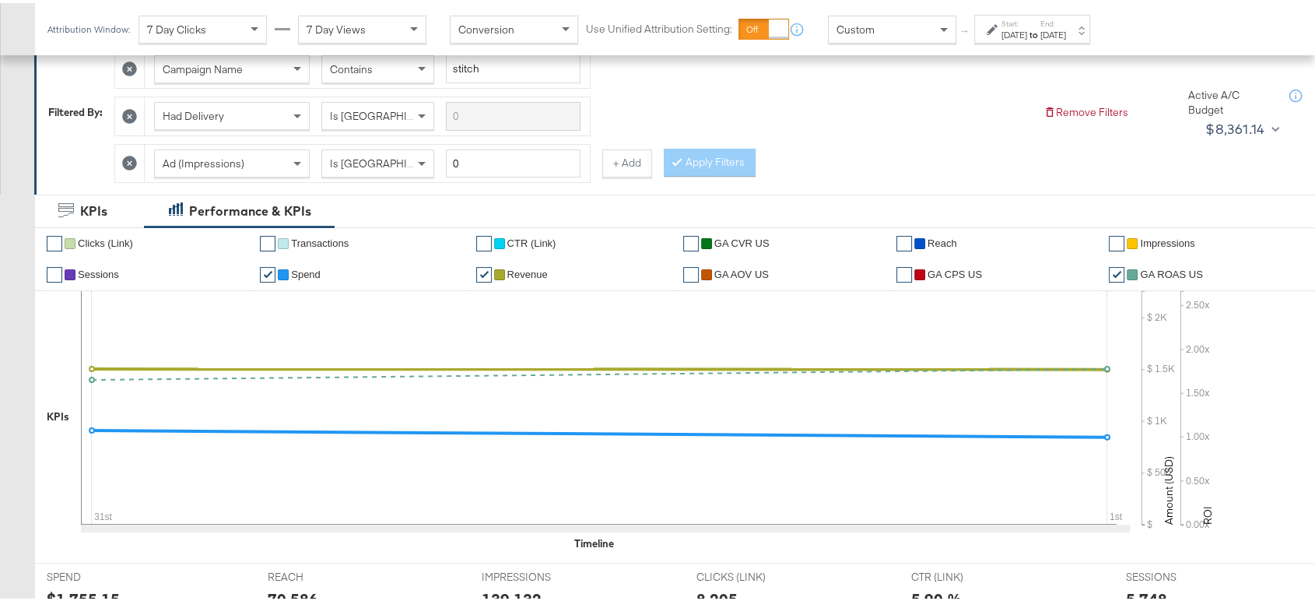
scroll to position [613, 0]
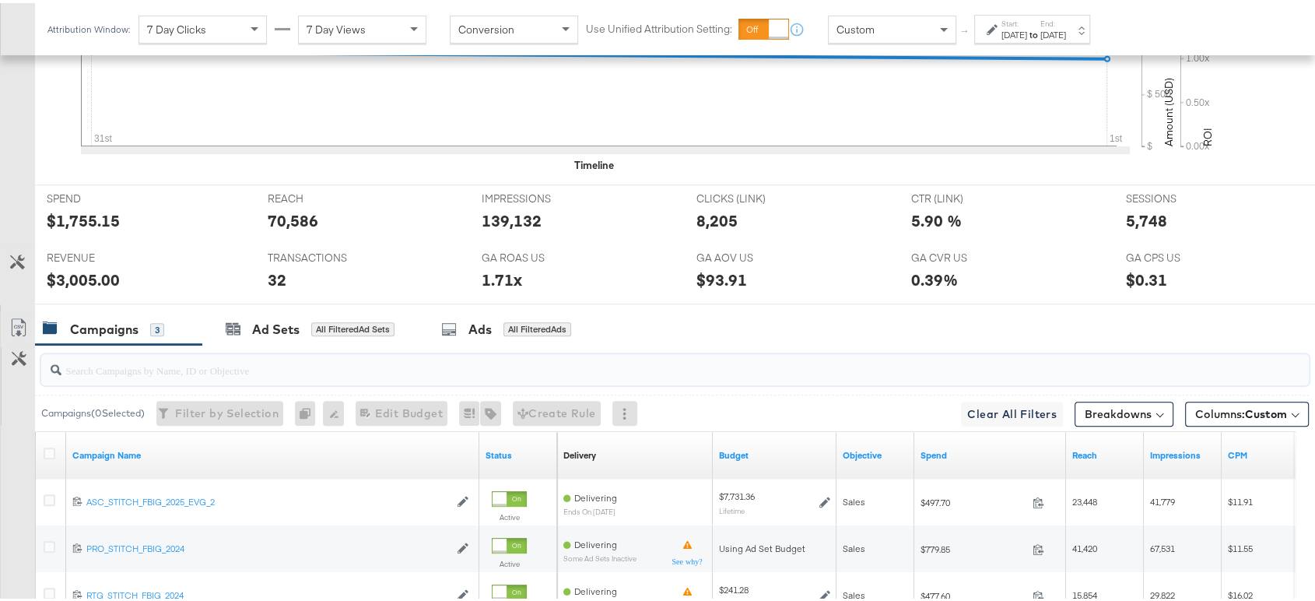
drag, startPoint x: 205, startPoint y: 346, endPoint x: 341, endPoint y: -104, distance: 469.8
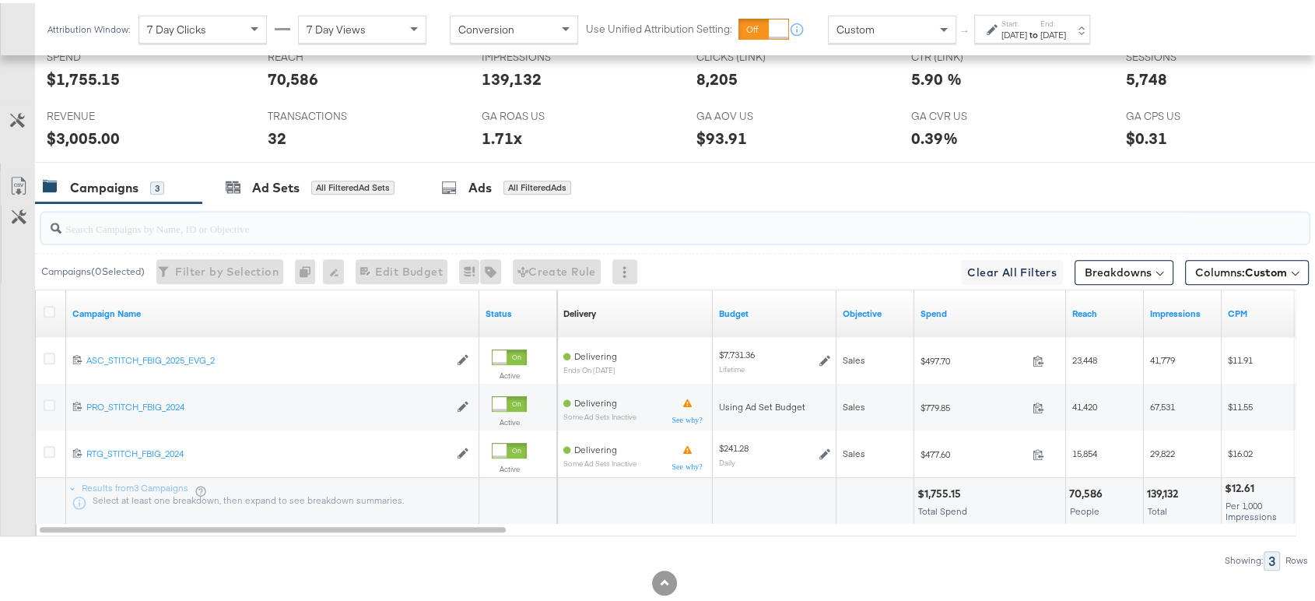
scroll to position [758, 0]
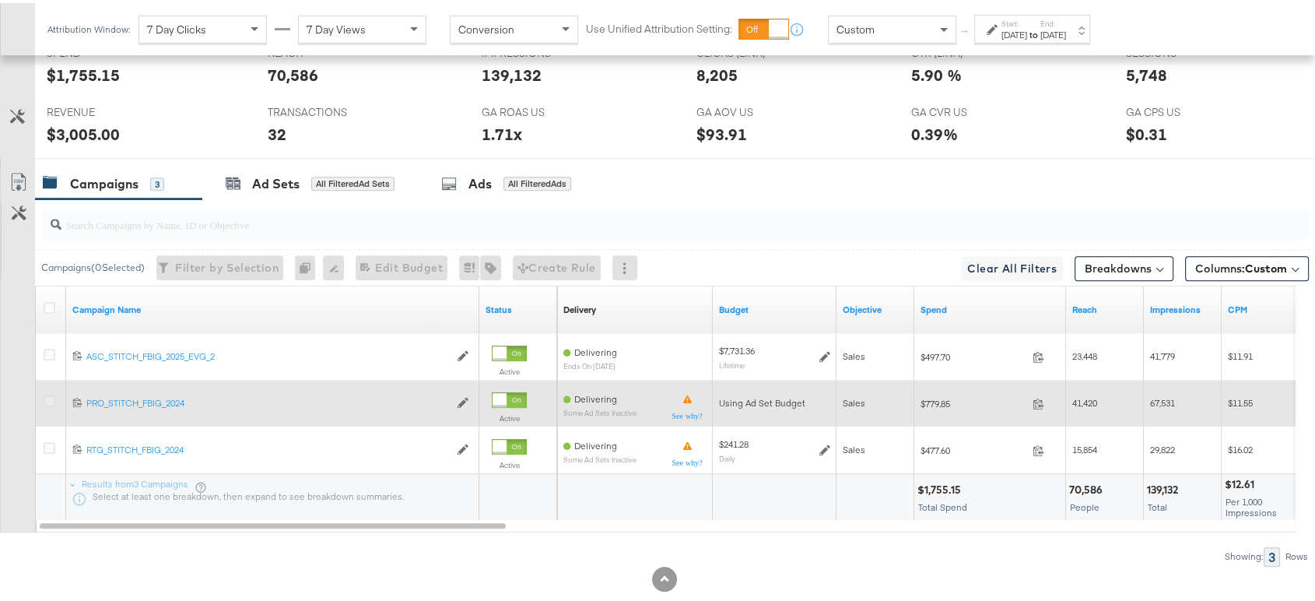
click at [48, 392] on icon at bounding box center [50, 398] width 12 height 12
click at [0, 0] on input "checkbox" at bounding box center [0, 0] width 0 height 0
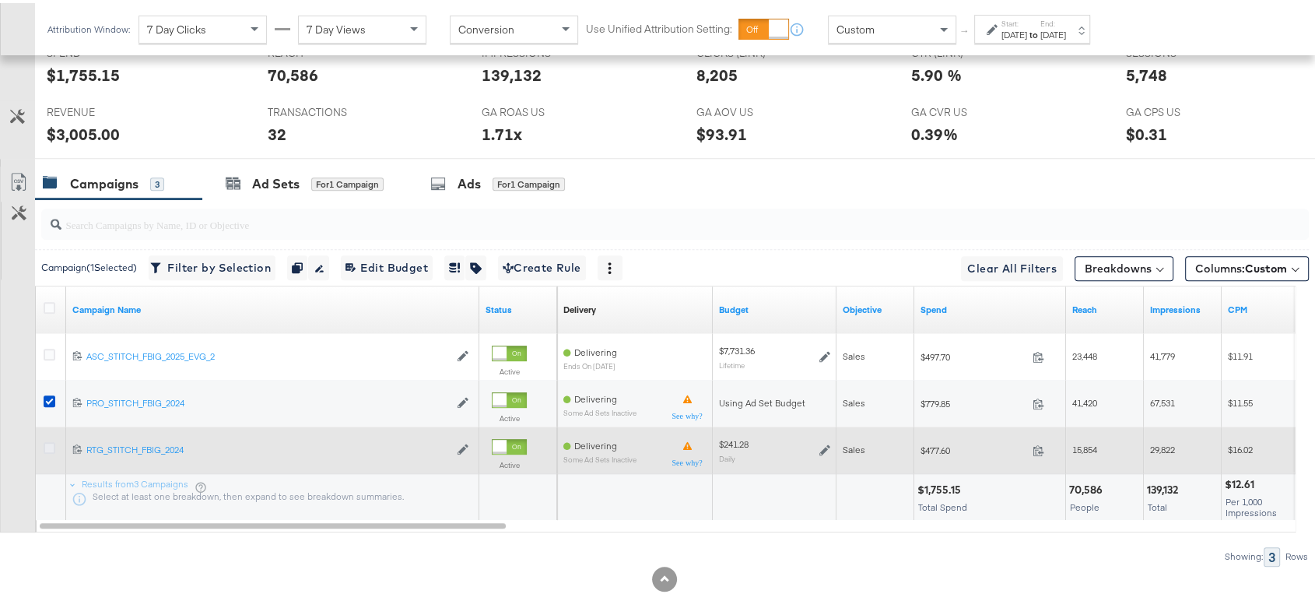
click at [49, 441] on icon at bounding box center [50, 445] width 12 height 12
click at [0, 0] on input "checkbox" at bounding box center [0, 0] width 0 height 0
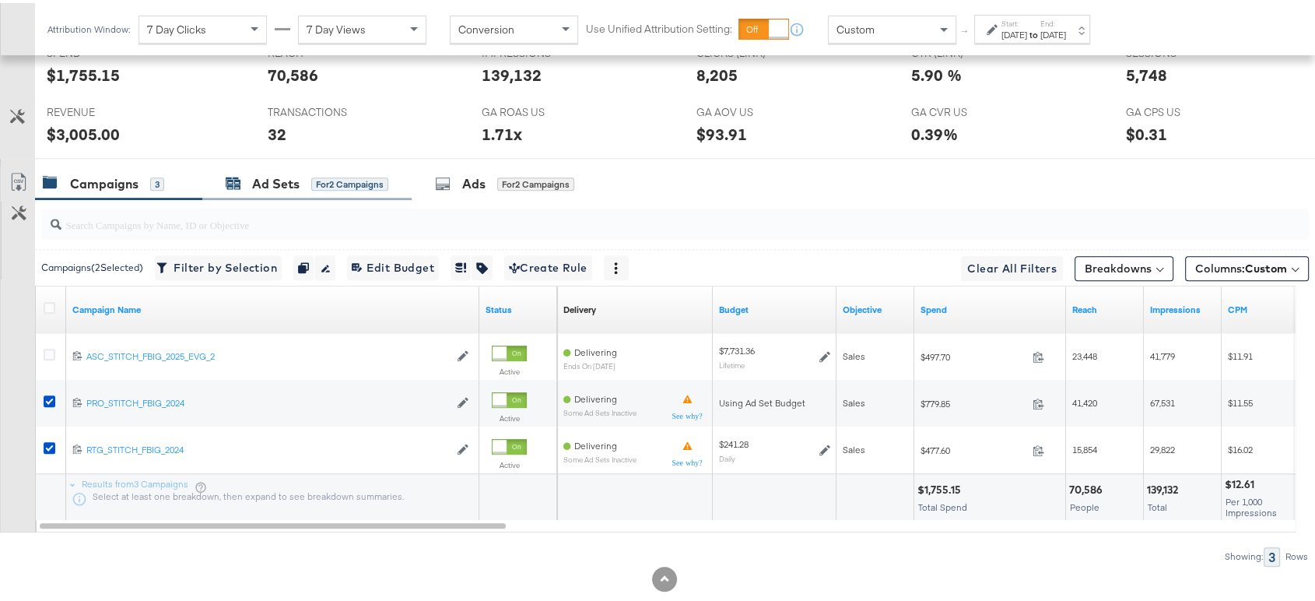
click at [265, 182] on div "Ad Sets" at bounding box center [275, 181] width 47 height 18
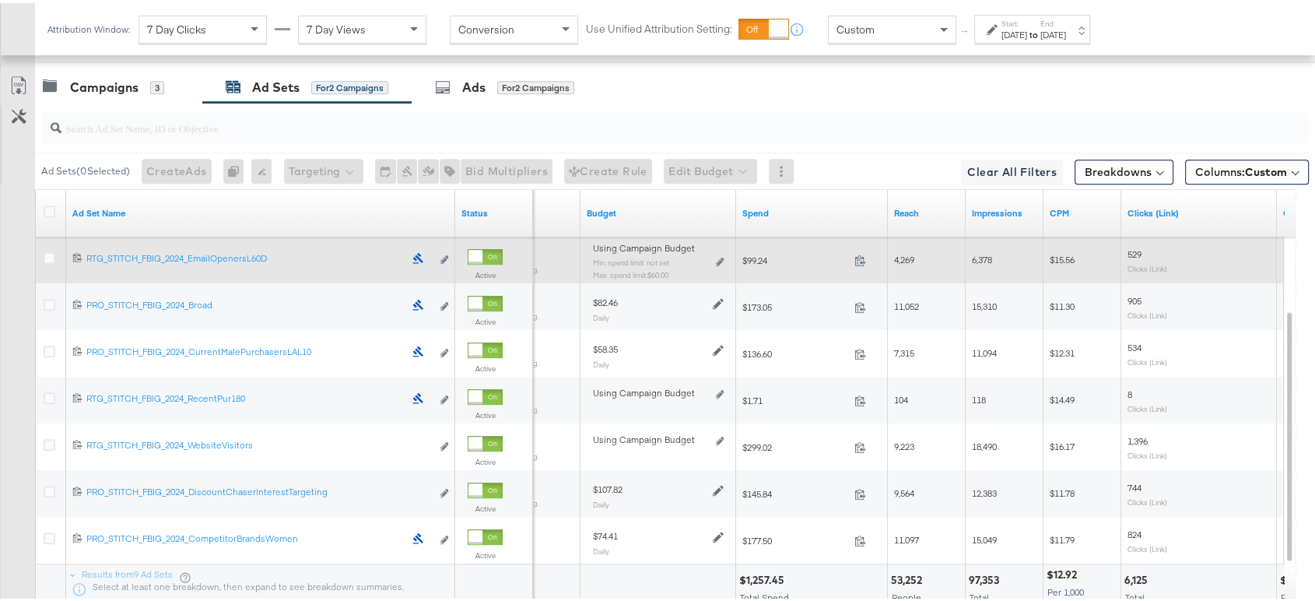
scroll to position [868, 0]
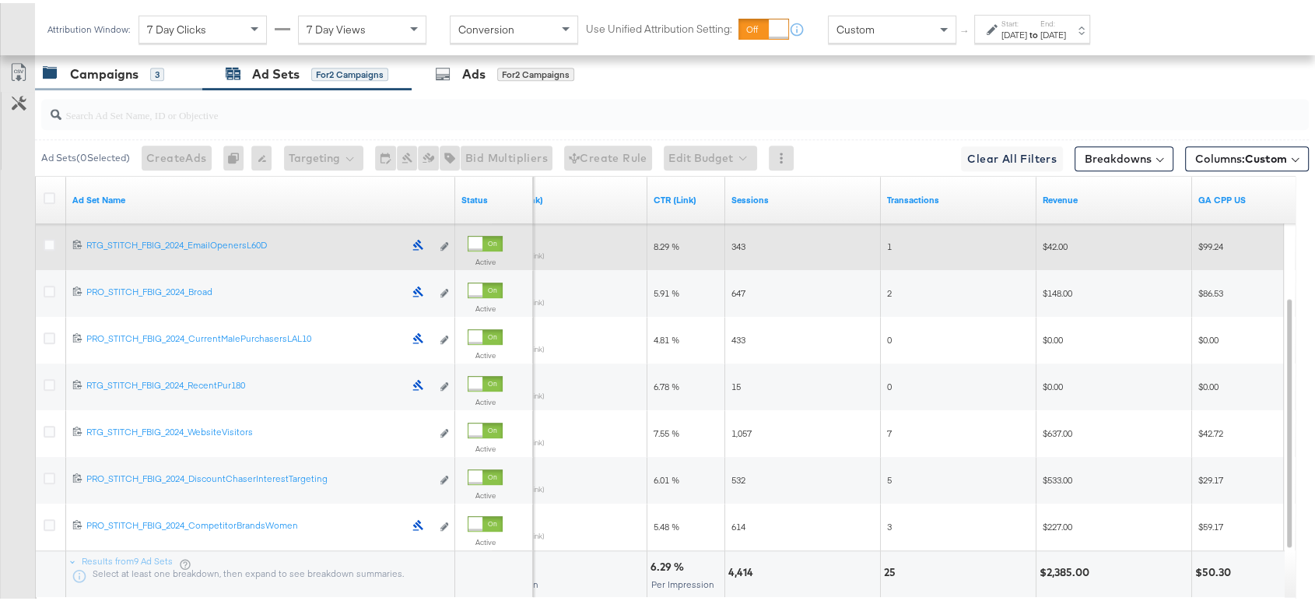
click at [121, 77] on div "Campaigns" at bounding box center [104, 71] width 68 height 18
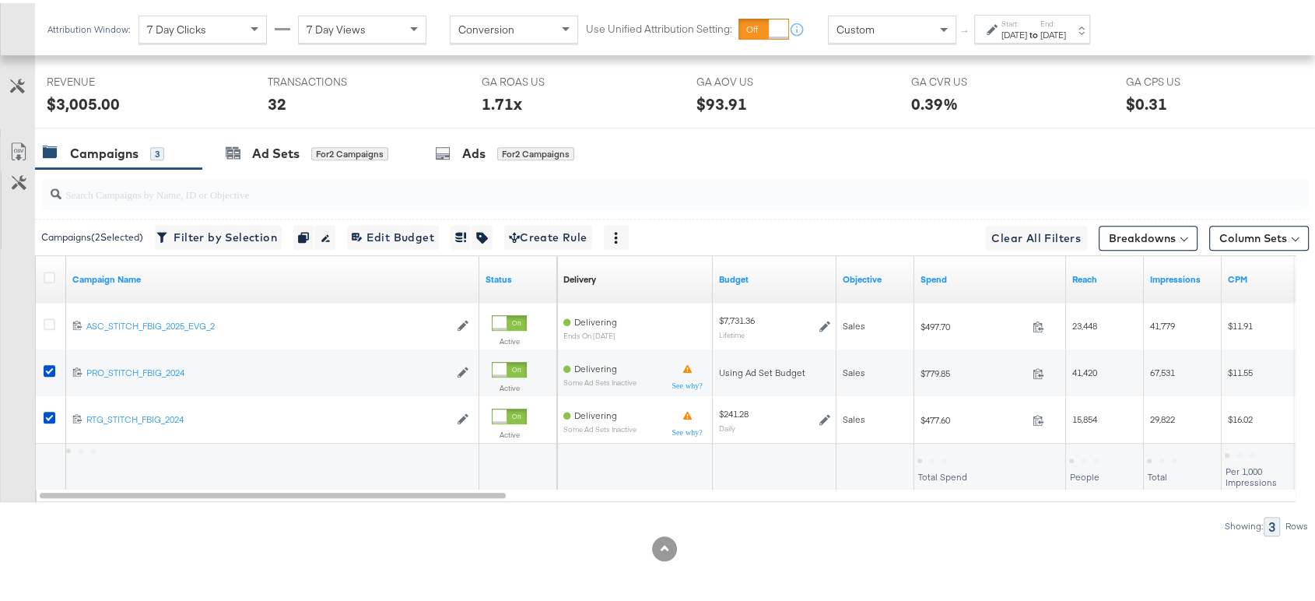
scroll to position [786, 0]
click at [47, 276] on icon at bounding box center [50, 277] width 12 height 12
click at [0, 0] on input "checkbox" at bounding box center [0, 0] width 0 height 0
click at [47, 281] on div at bounding box center [52, 279] width 16 height 16
click at [47, 272] on icon at bounding box center [50, 277] width 12 height 12
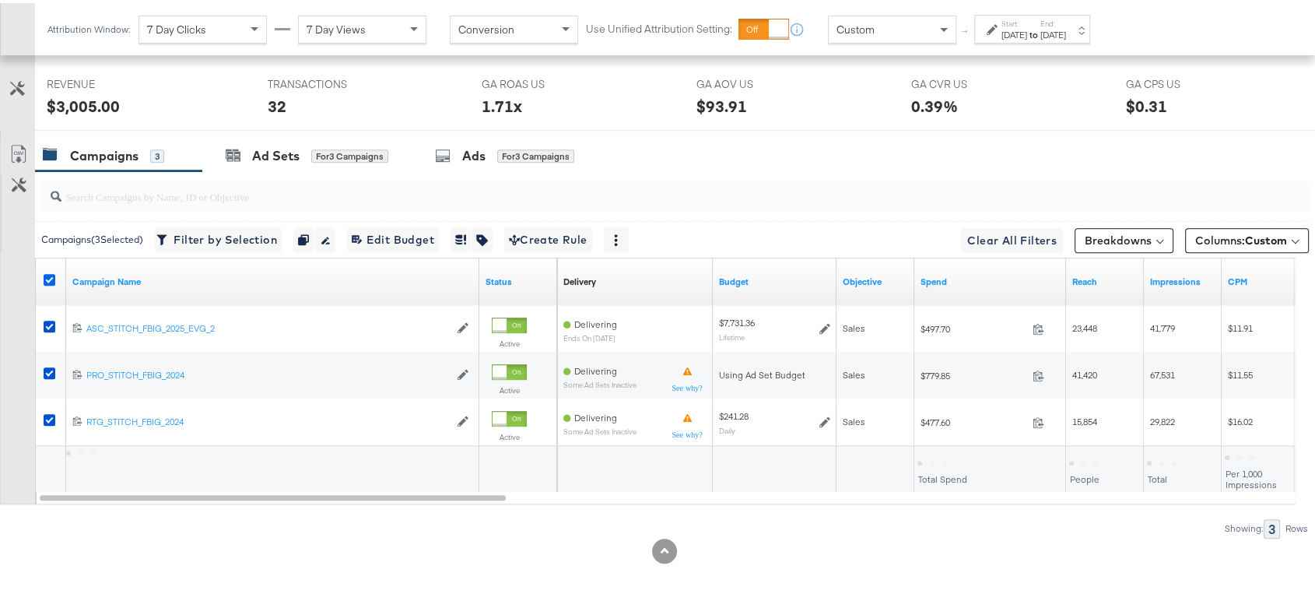
click at [0, 0] on input "checkbox" at bounding box center [0, 0] width 0 height 0
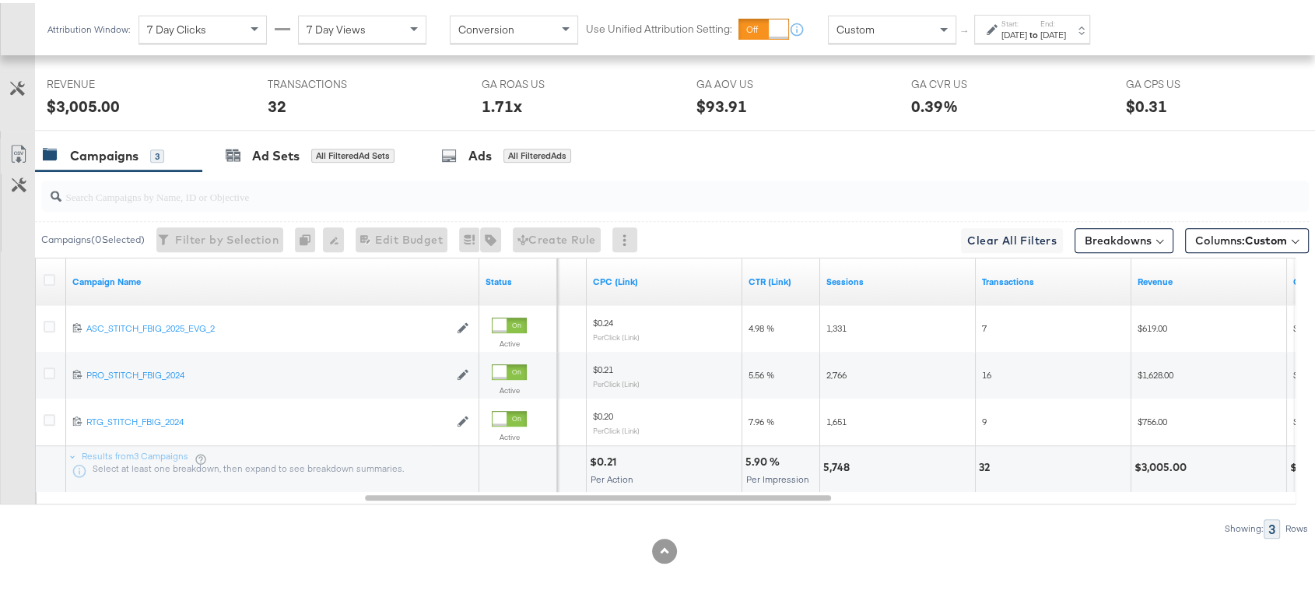
scroll to position [0, 0]
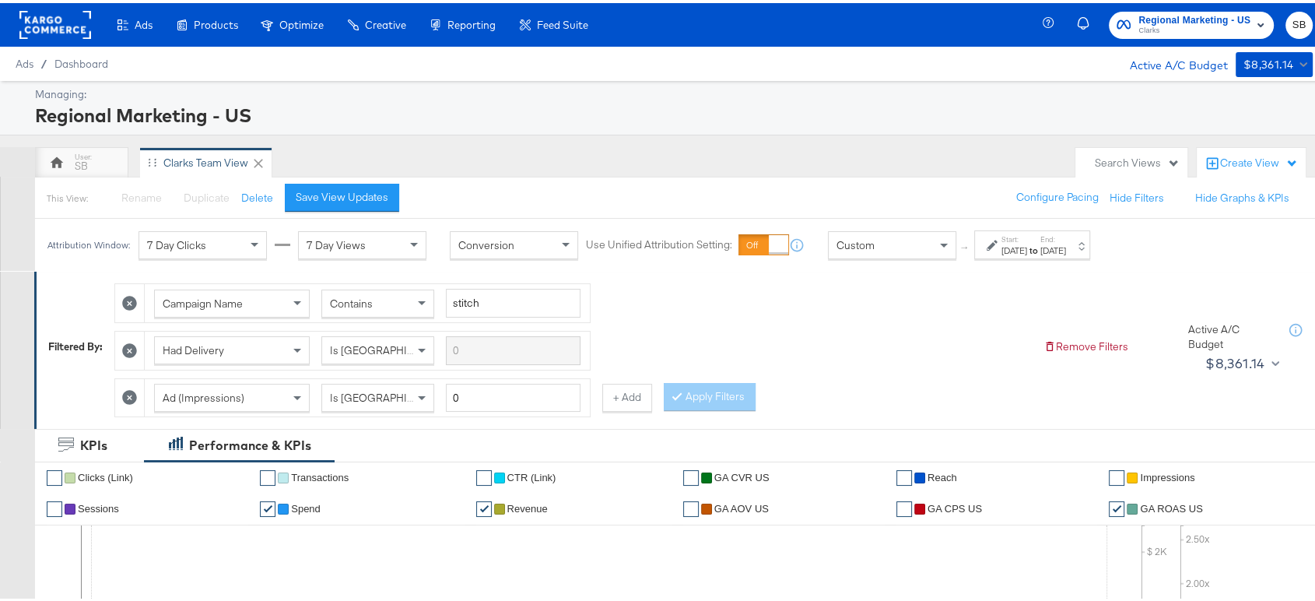
click at [51, 9] on rect at bounding box center [55, 22] width 72 height 28
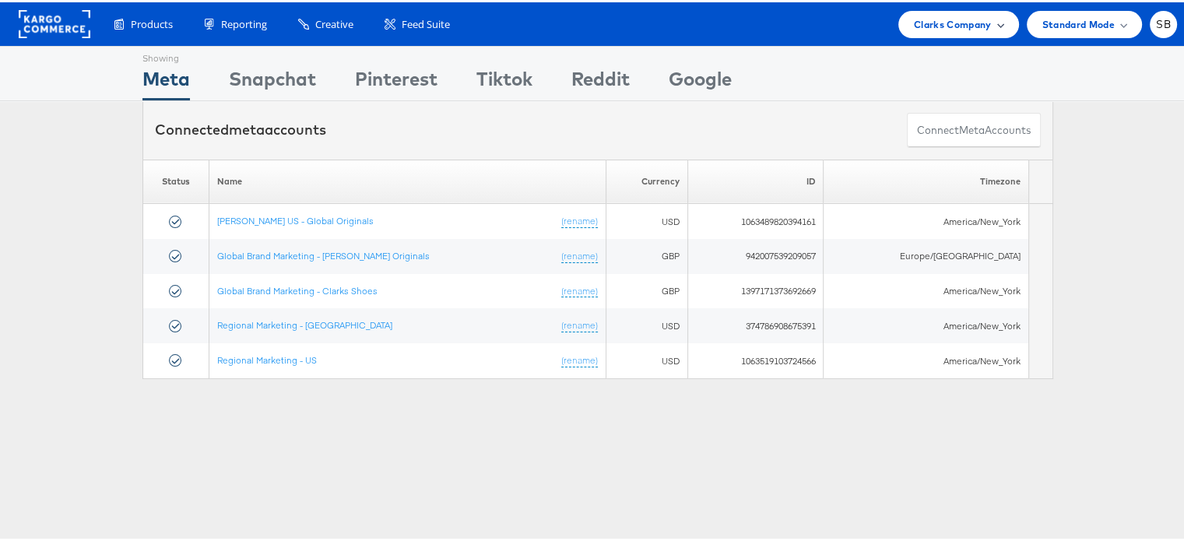
click at [928, 23] on span "Clarks Company" at bounding box center [953, 22] width 78 height 16
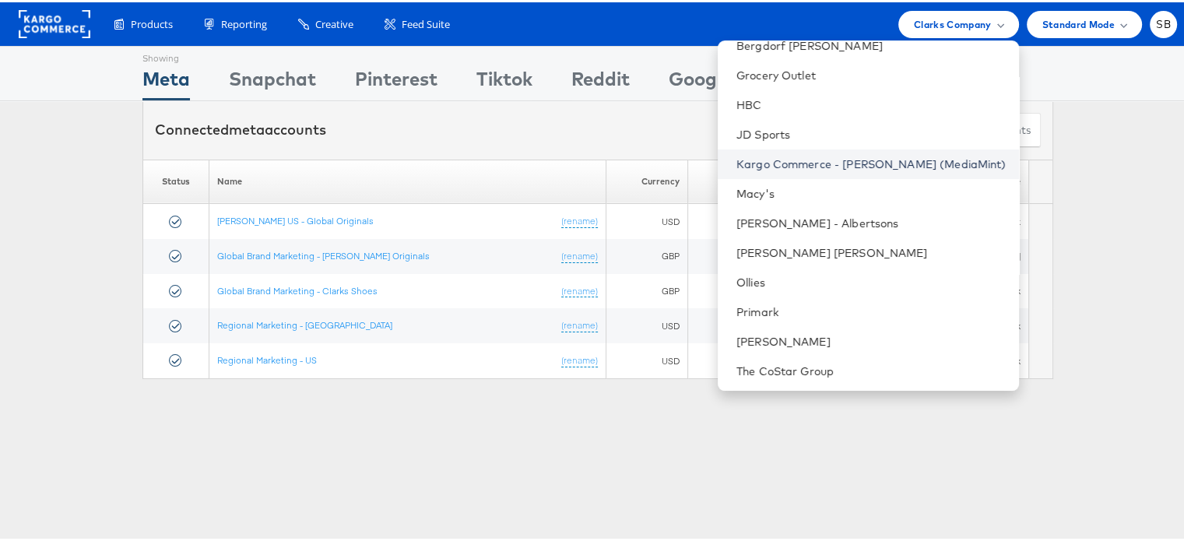
scroll to position [163, 0]
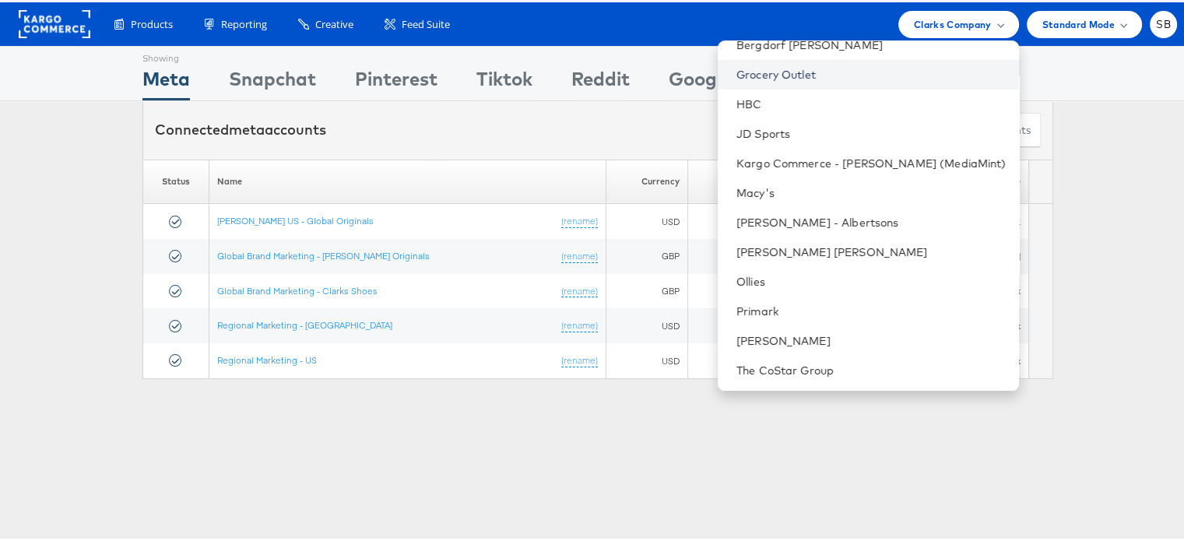
click at [791, 72] on link "Grocery Outlet" at bounding box center [871, 73] width 270 height 16
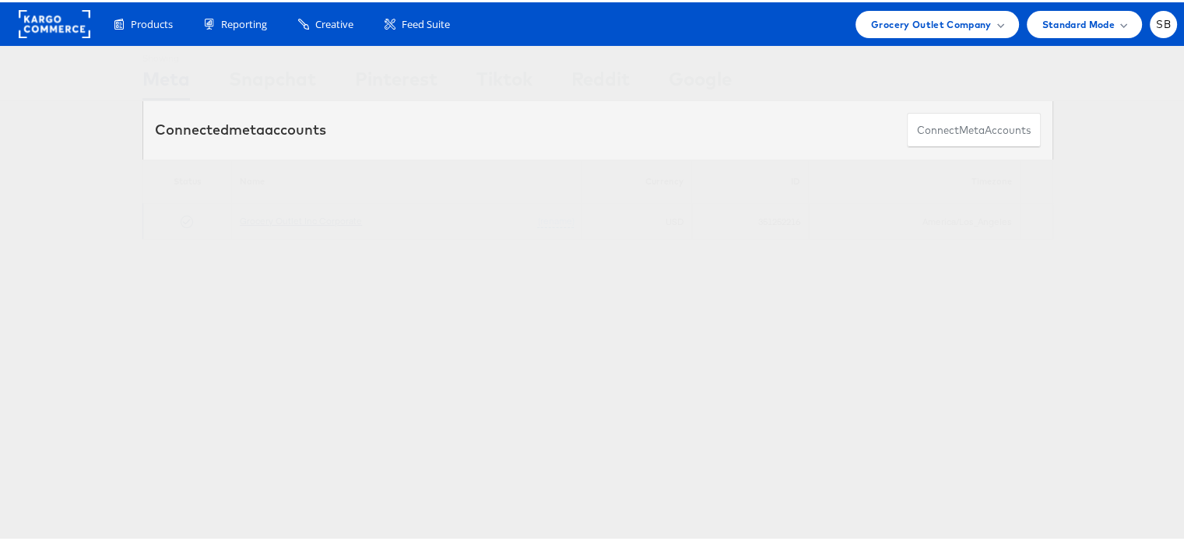
click at [287, 219] on link "Grocery Outlet Inc Corporate" at bounding box center [301, 218] width 122 height 12
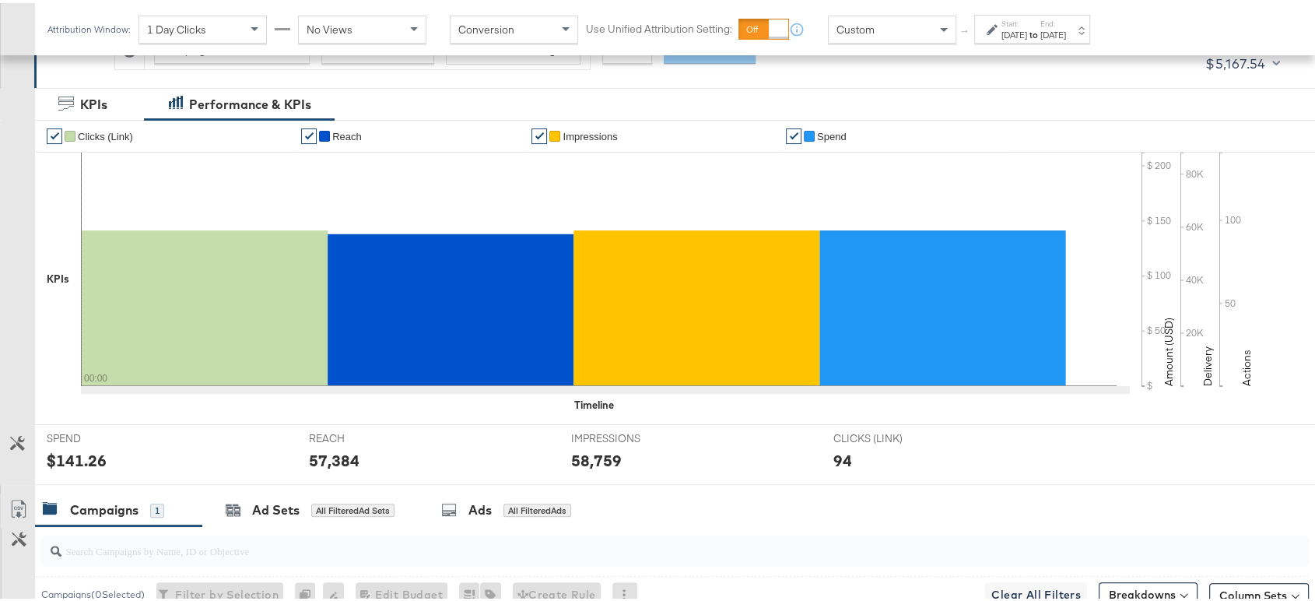
scroll to position [522, 0]
